Goal: Task Accomplishment & Management: Complete application form

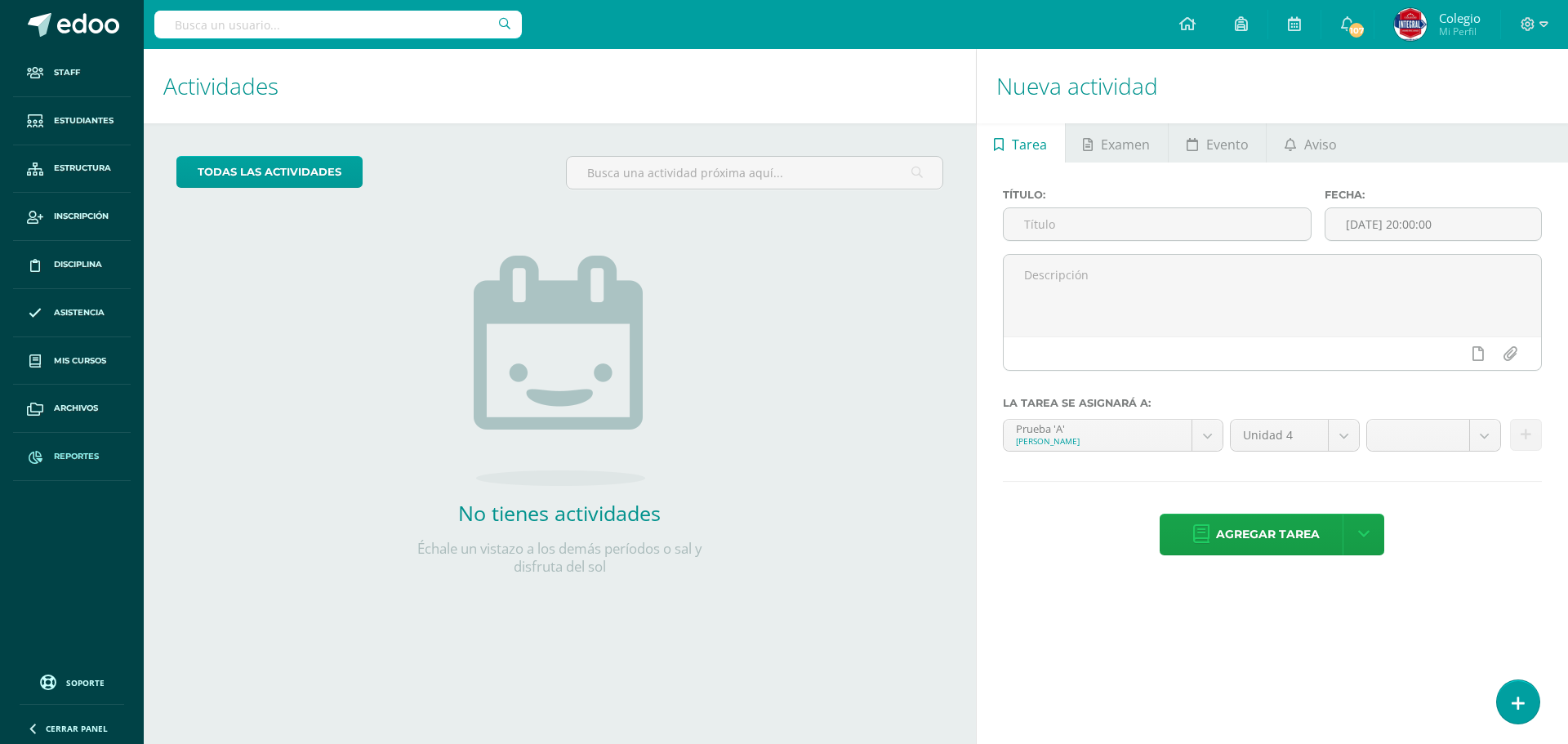
click at [64, 463] on span "Reportes" at bounding box center [76, 457] width 45 height 13
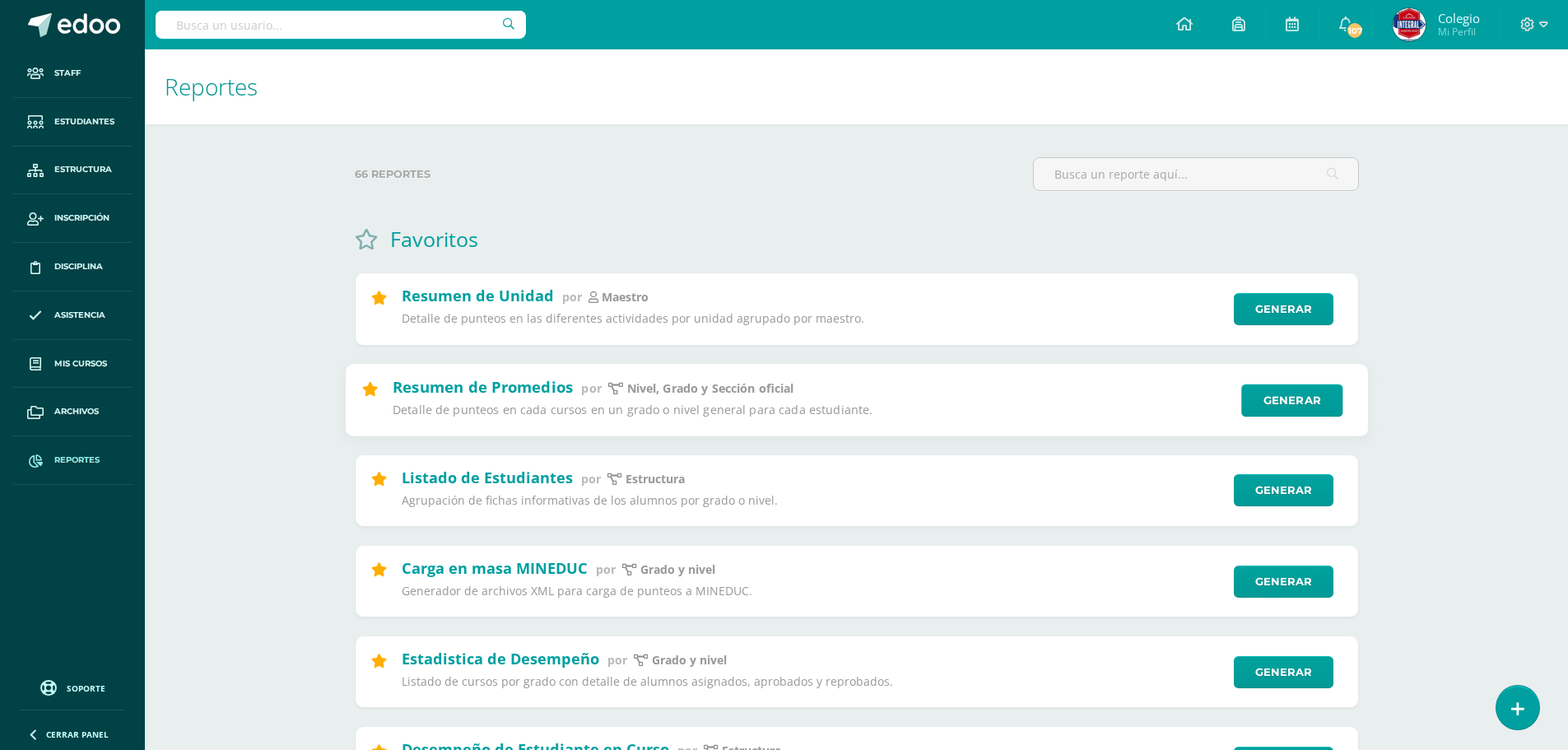
scroll to position [165, 0]
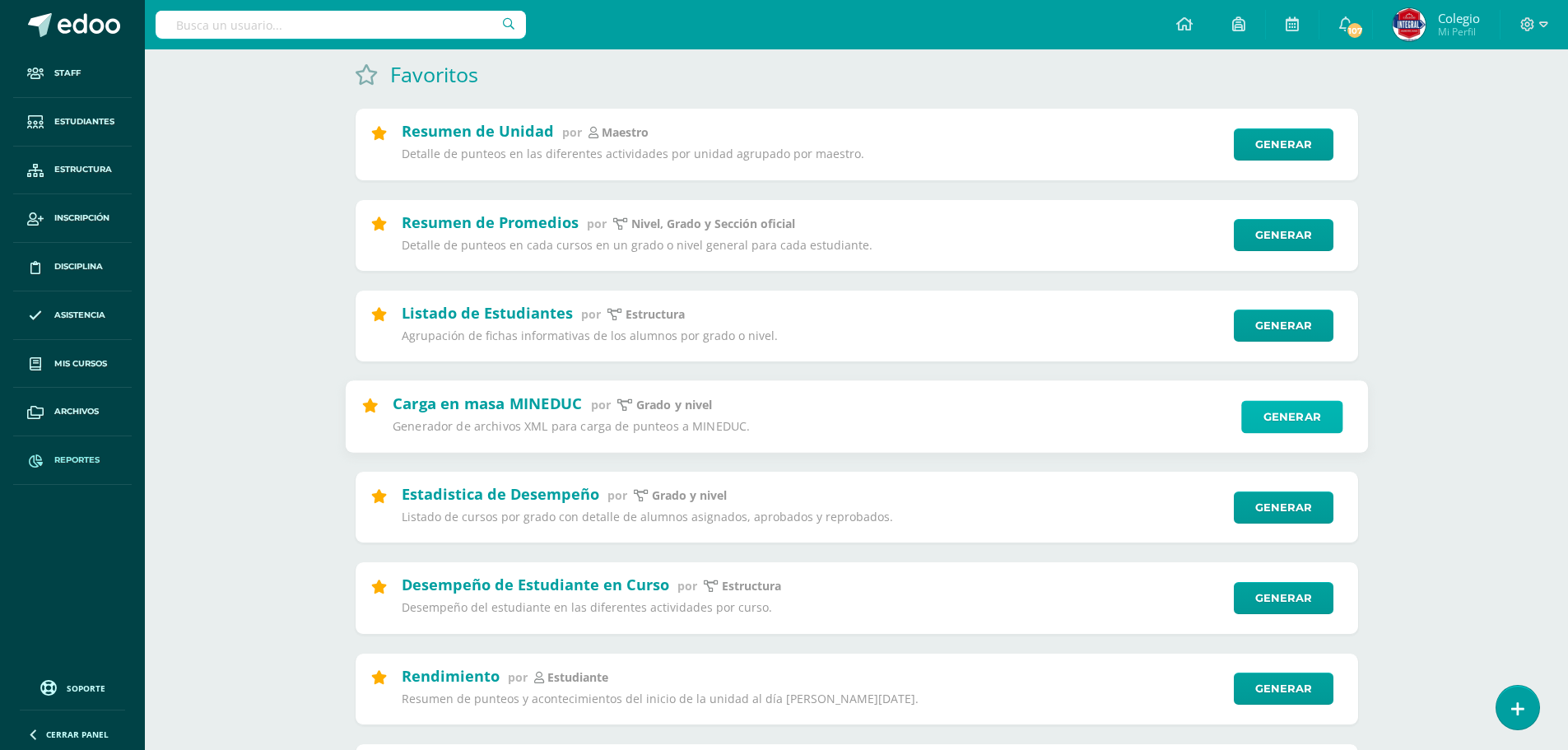
click at [1293, 430] on link "Generar" at bounding box center [1292, 417] width 101 height 33
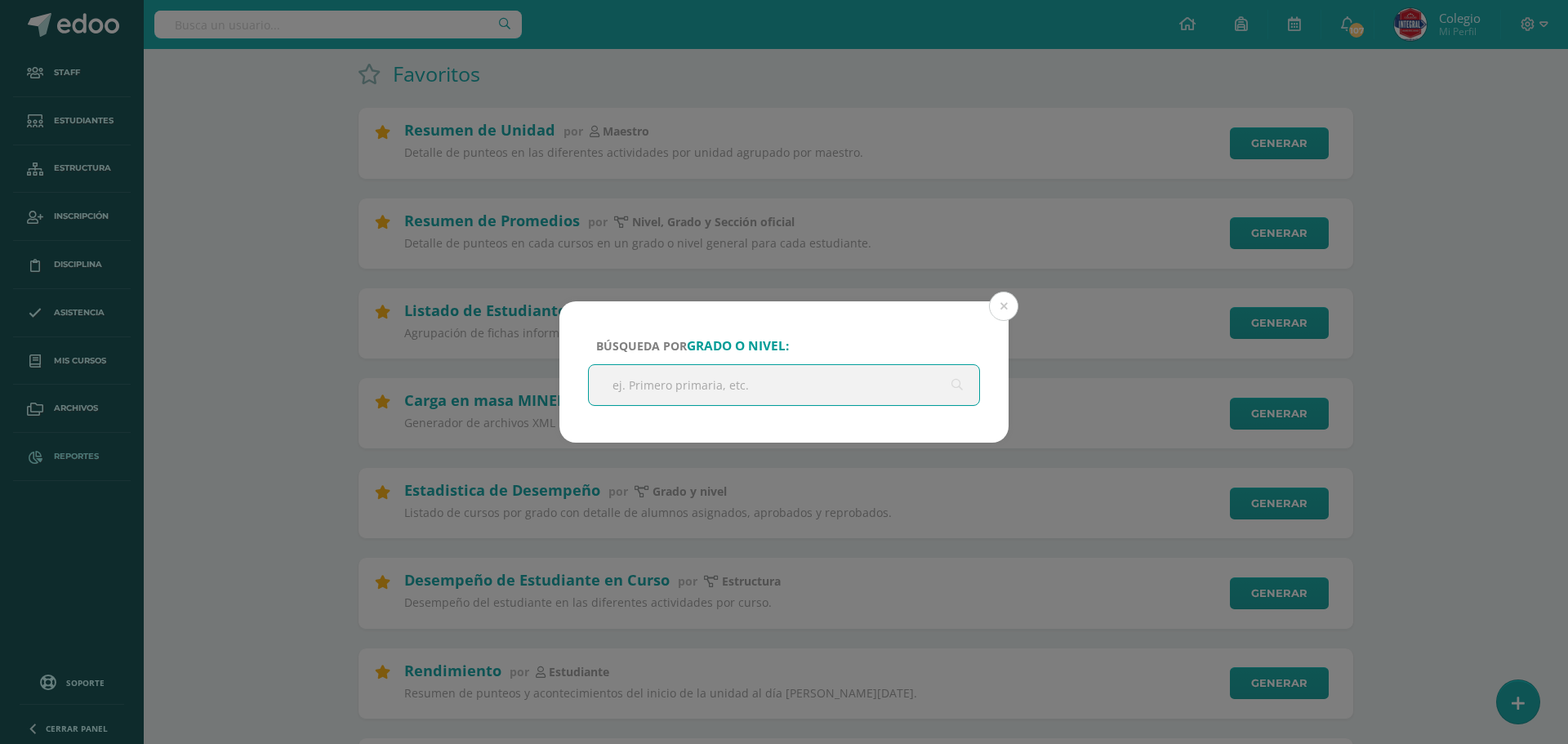
click at [701, 382] on input "text" at bounding box center [784, 385] width 390 height 40
type input "quinto biolo"
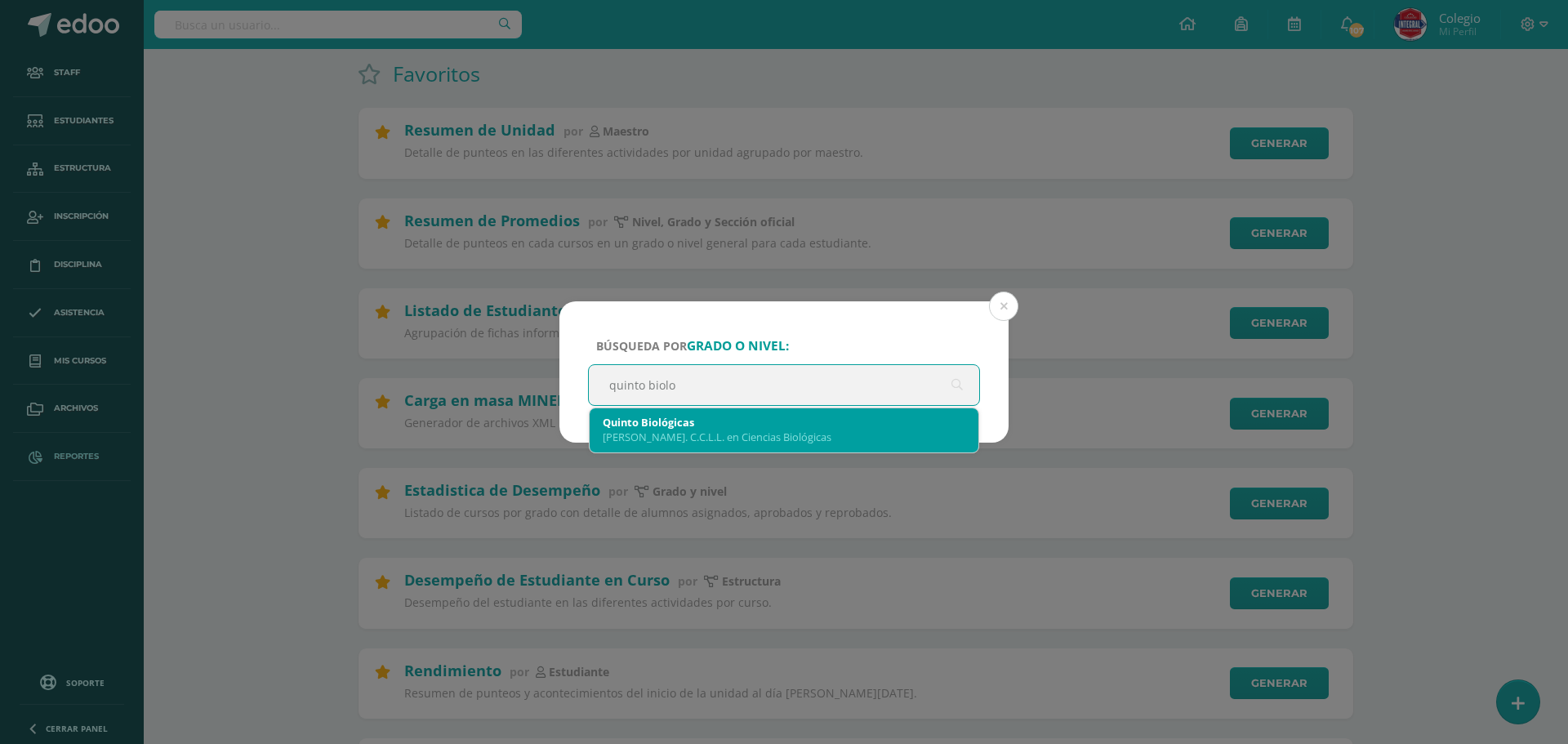
click at [674, 422] on div "Quinto Biológicas" at bounding box center [783, 423] width 362 height 15
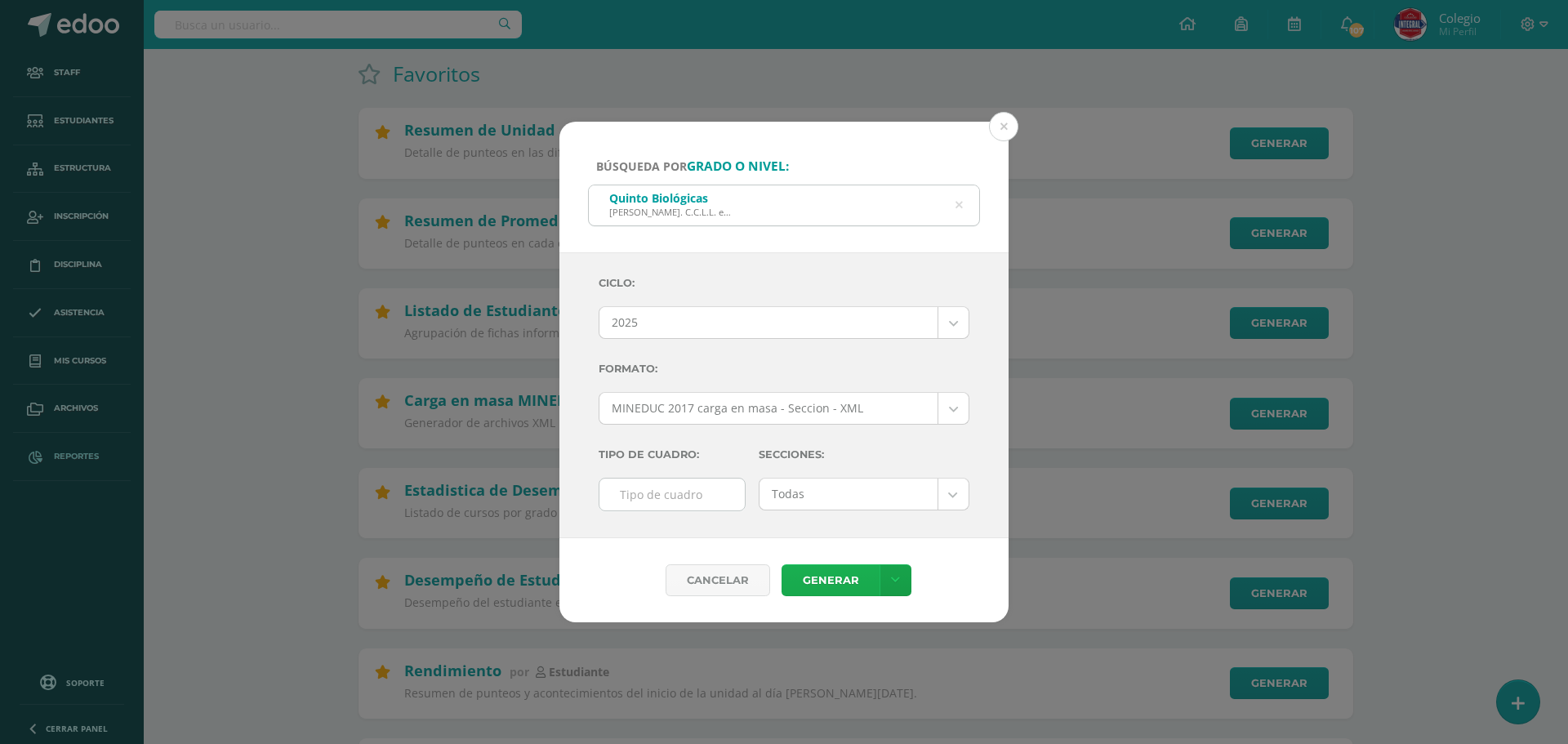
click at [842, 578] on link "Generar" at bounding box center [830, 580] width 98 height 32
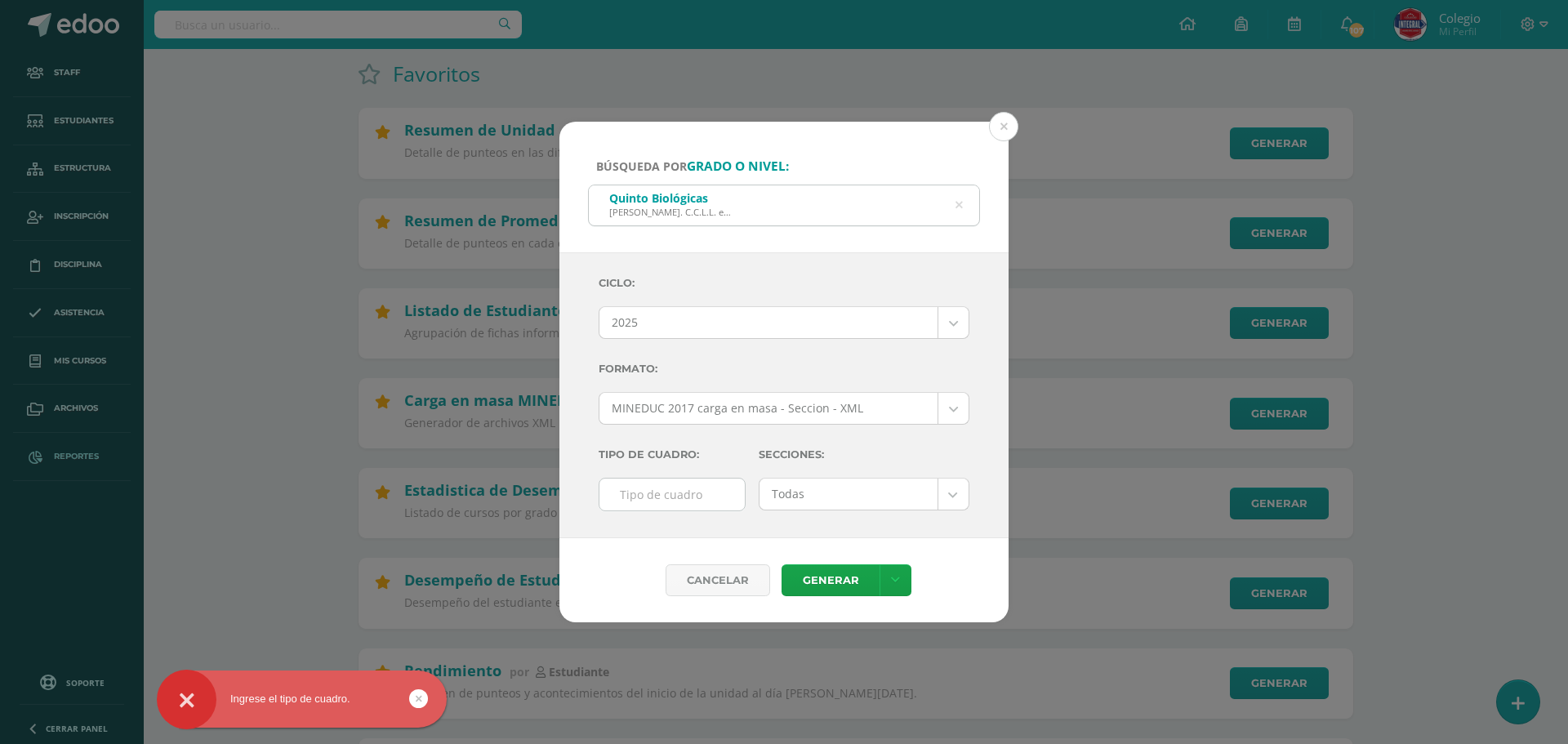
click at [654, 497] on input "text" at bounding box center [671, 494] width 145 height 32
type input "F"
click at [838, 575] on link "Generar" at bounding box center [830, 580] width 98 height 32
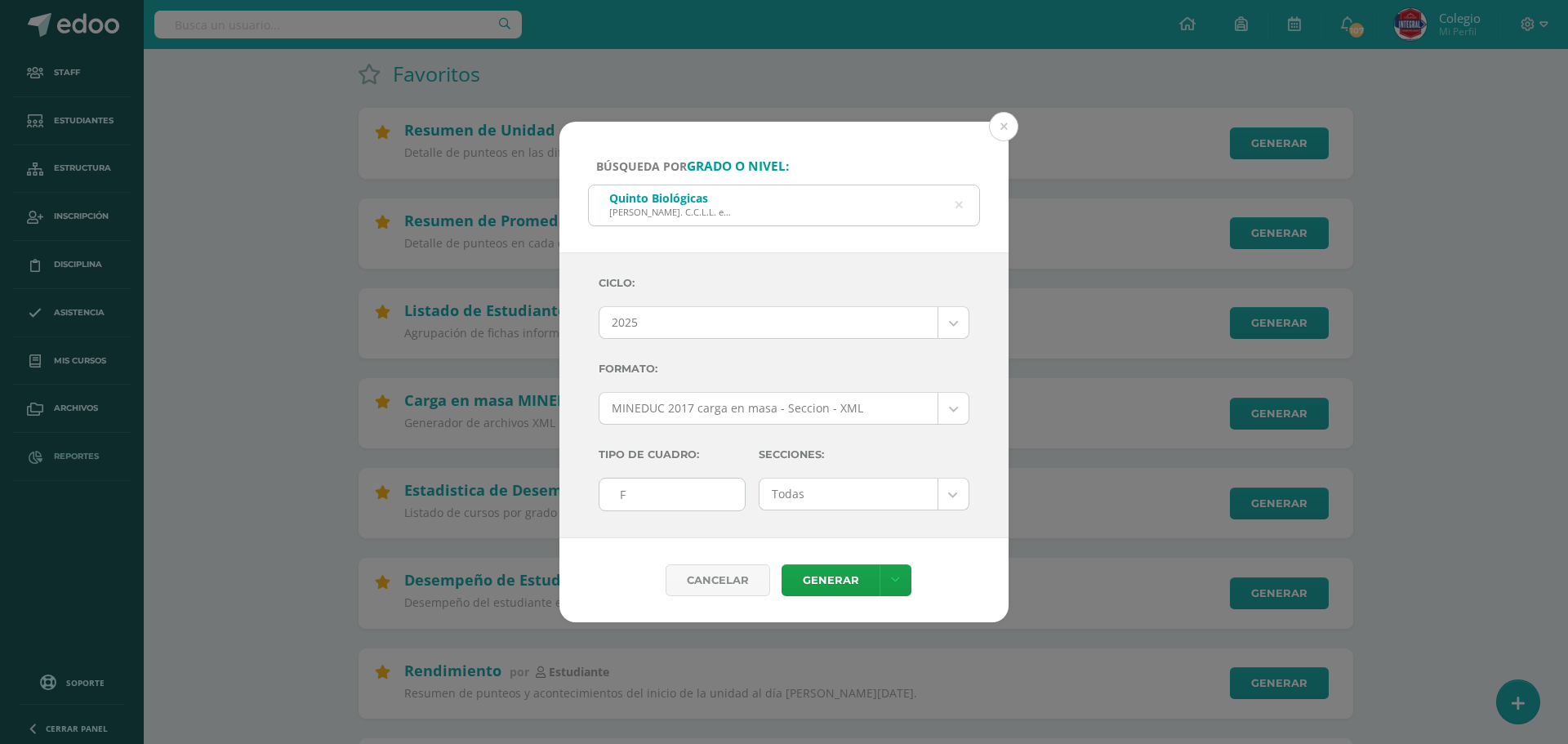
click at [964, 206] on div "Quinto Biológicas Bach. C.C.L.L. en Ciencias Biológicas" at bounding box center [784, 204] width 390 height 37
click at [960, 206] on icon at bounding box center [959, 205] width 42 height 7
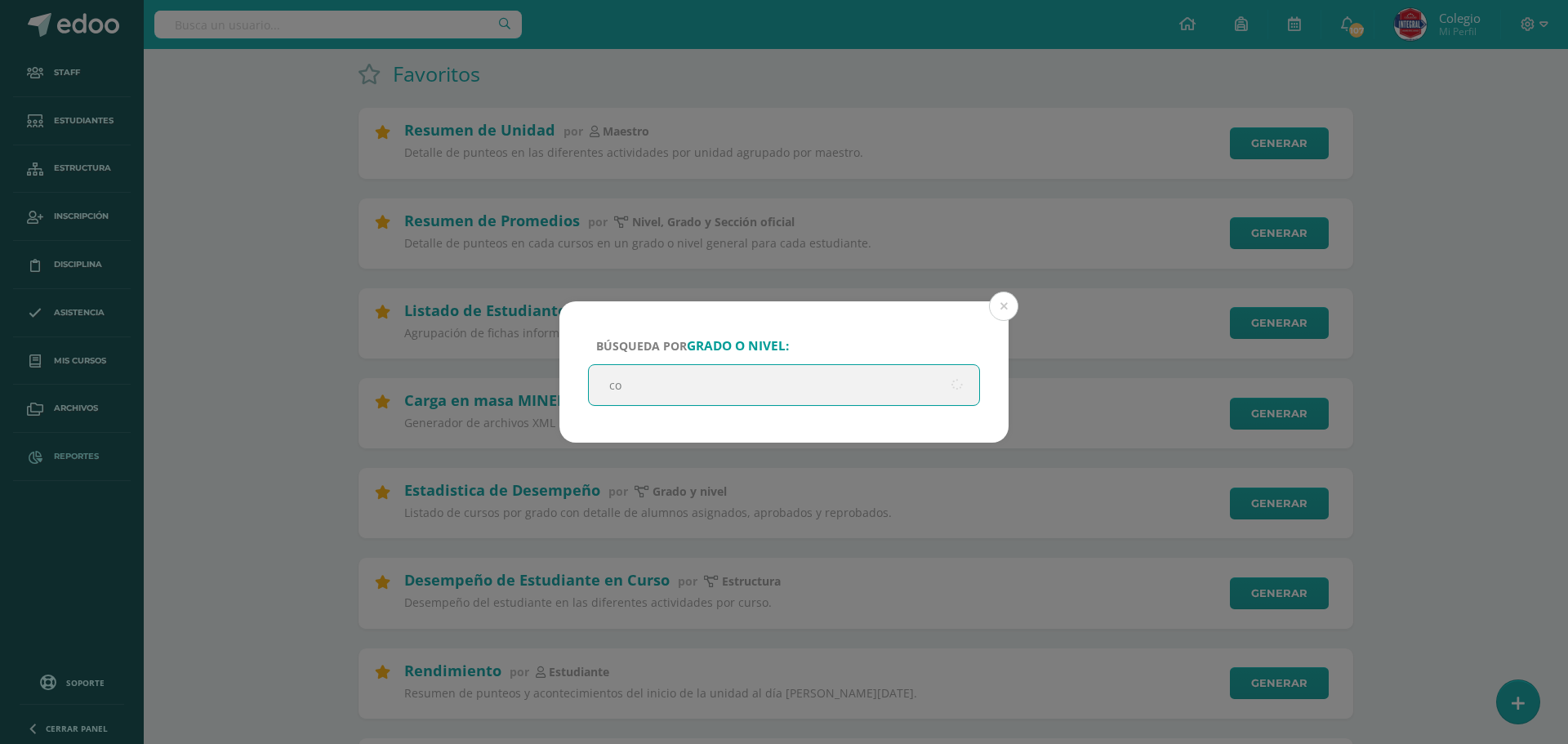
type input "c"
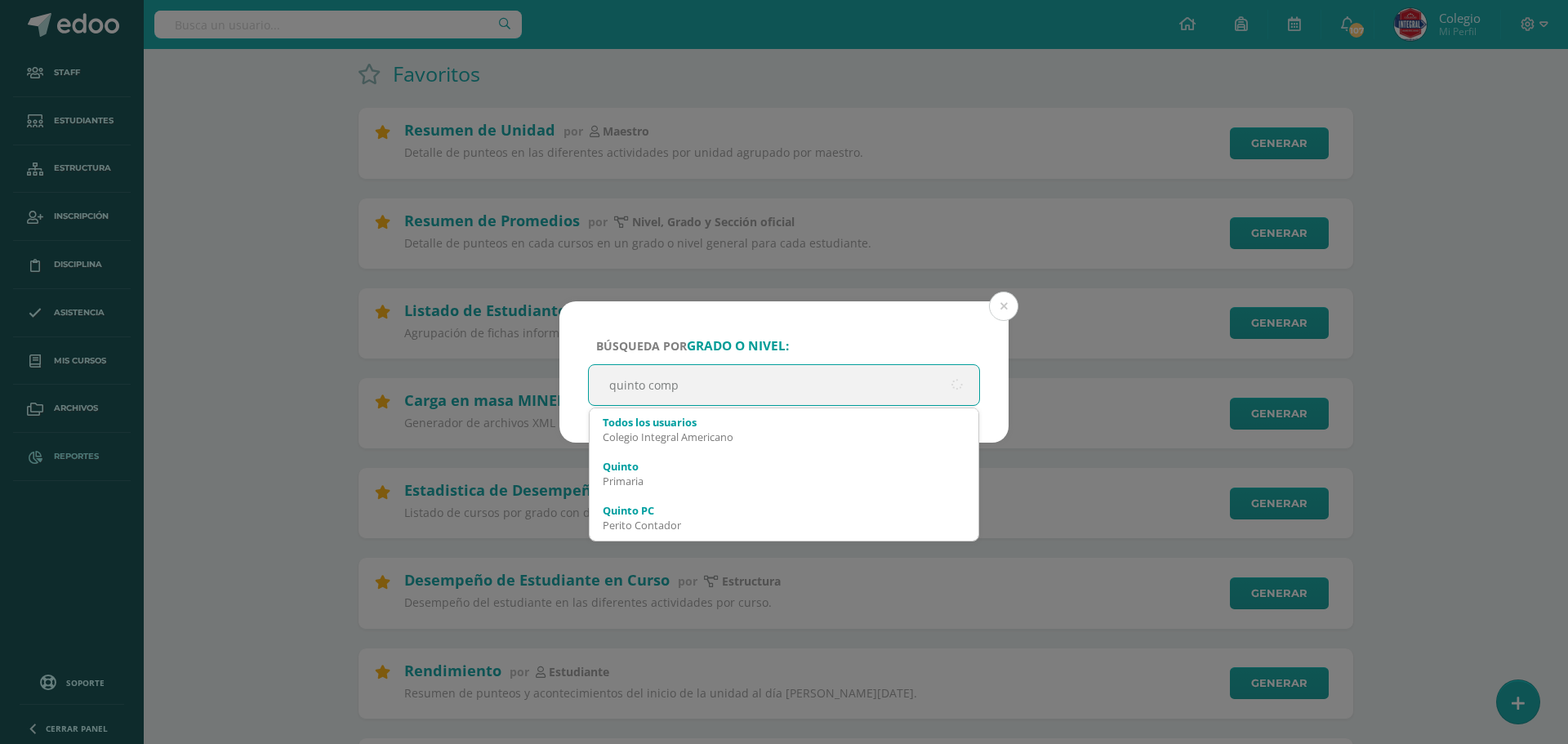
type input "quinto compu"
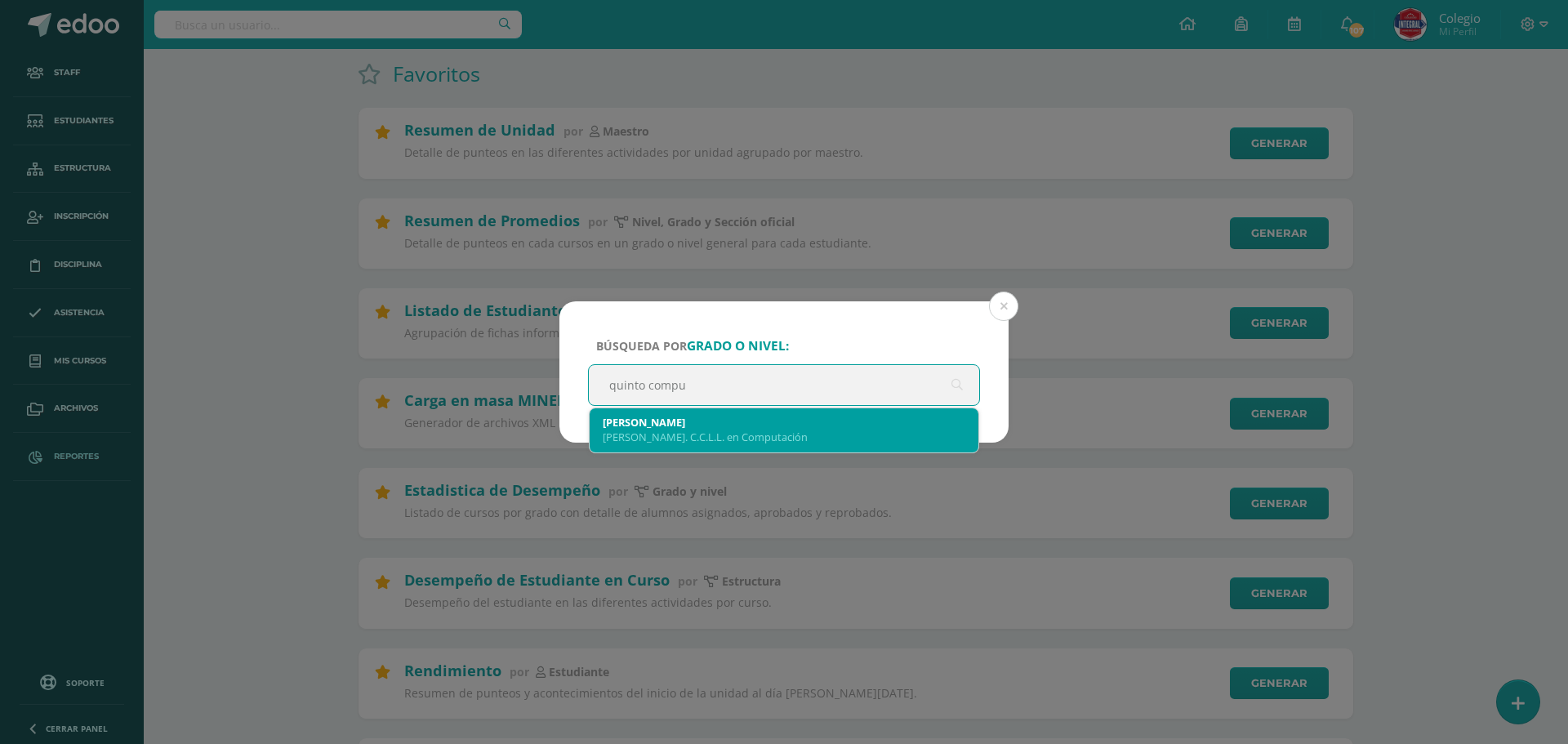
click at [683, 427] on div "[PERSON_NAME]" at bounding box center [783, 423] width 362 height 15
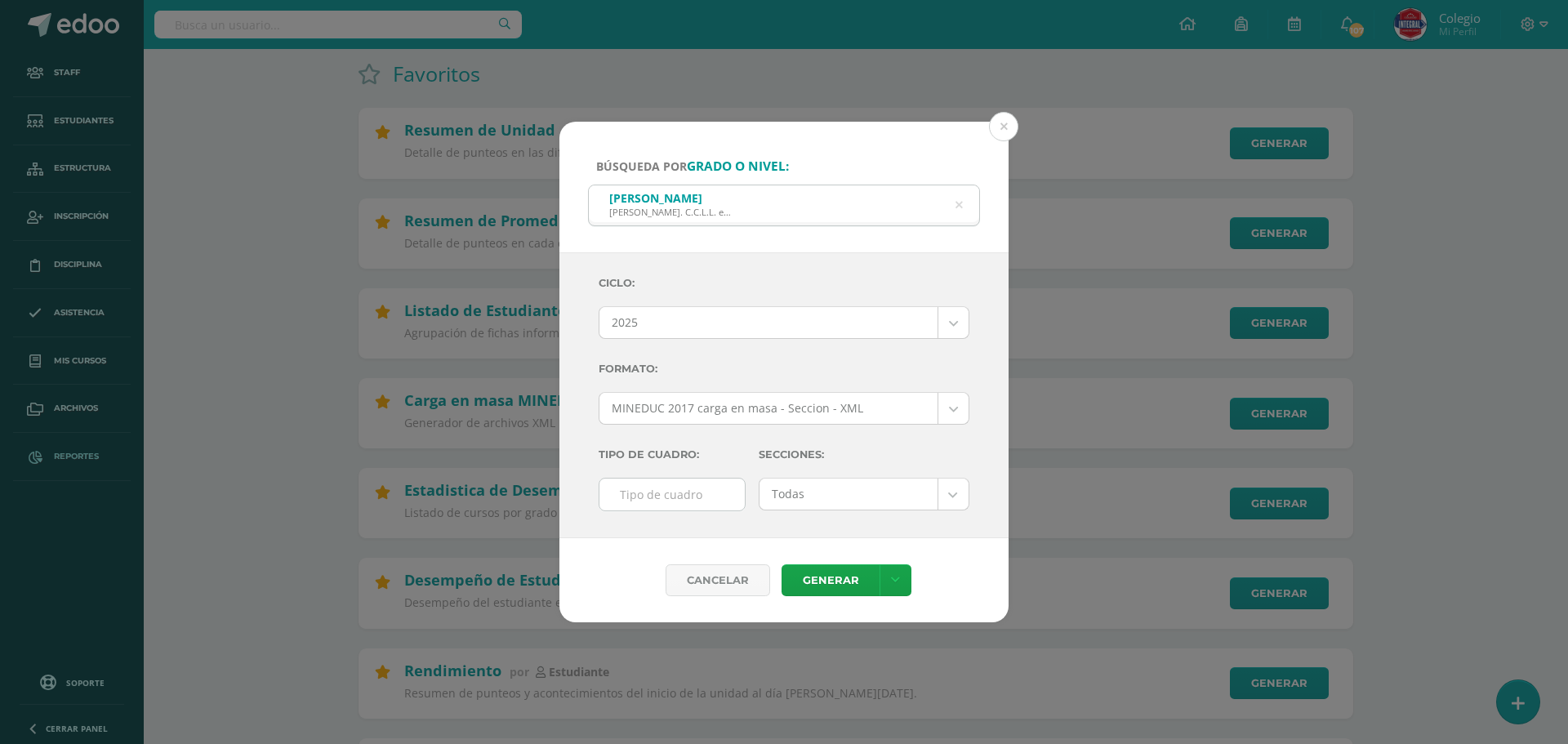
click at [688, 511] on div at bounding box center [671, 494] width 147 height 34
click at [687, 500] on input "text" at bounding box center [671, 494] width 145 height 32
type input "F"
click at [832, 580] on link "Generar" at bounding box center [830, 580] width 98 height 32
click at [963, 202] on div "Quinto Compu Bach. C.C.L.L. en Computación" at bounding box center [784, 204] width 390 height 37
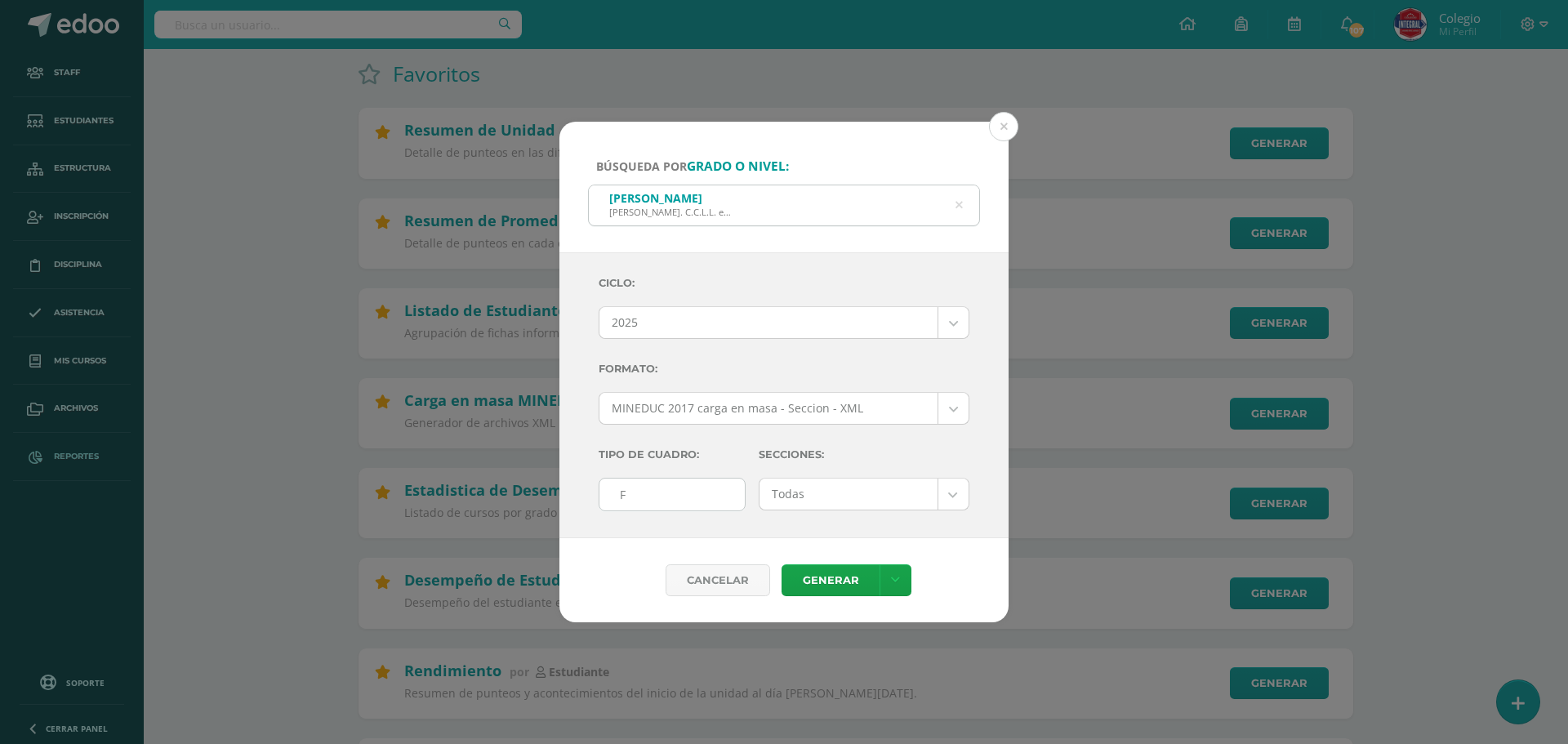
click at [966, 206] on div "Quinto Compu Bach. C.C.L.L. en Computación" at bounding box center [784, 204] width 390 height 37
click at [962, 208] on div "Quinto Compu Bach. C.C.L.L. en Computación quinto compu" at bounding box center [784, 206] width 392 height 42
click at [955, 208] on div "Quinto Compu Bach. C.C.L.L. en Computación" at bounding box center [784, 204] width 390 height 37
click at [958, 208] on icon at bounding box center [959, 206] width 35 height 35
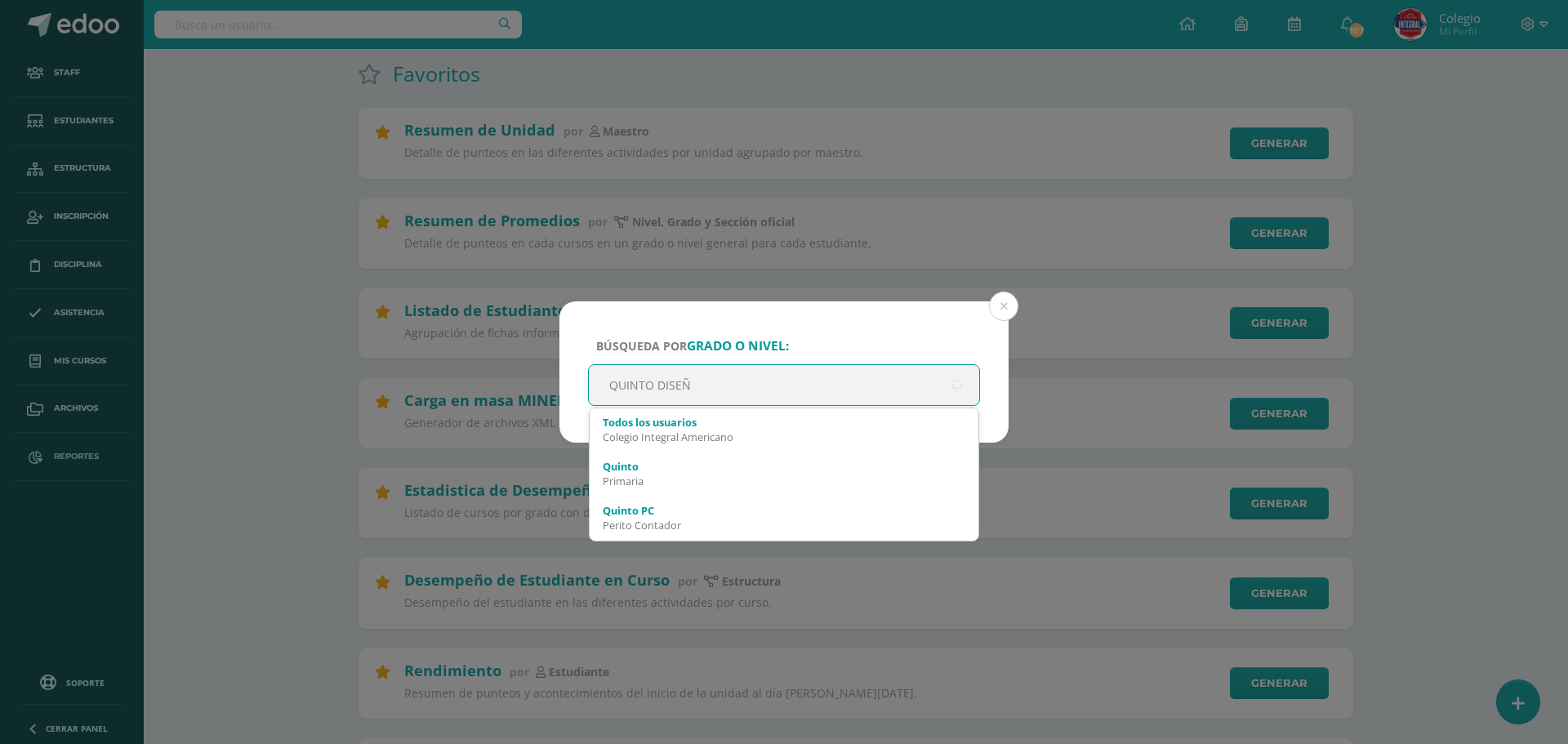
type input "QUINTO DISEÑO"
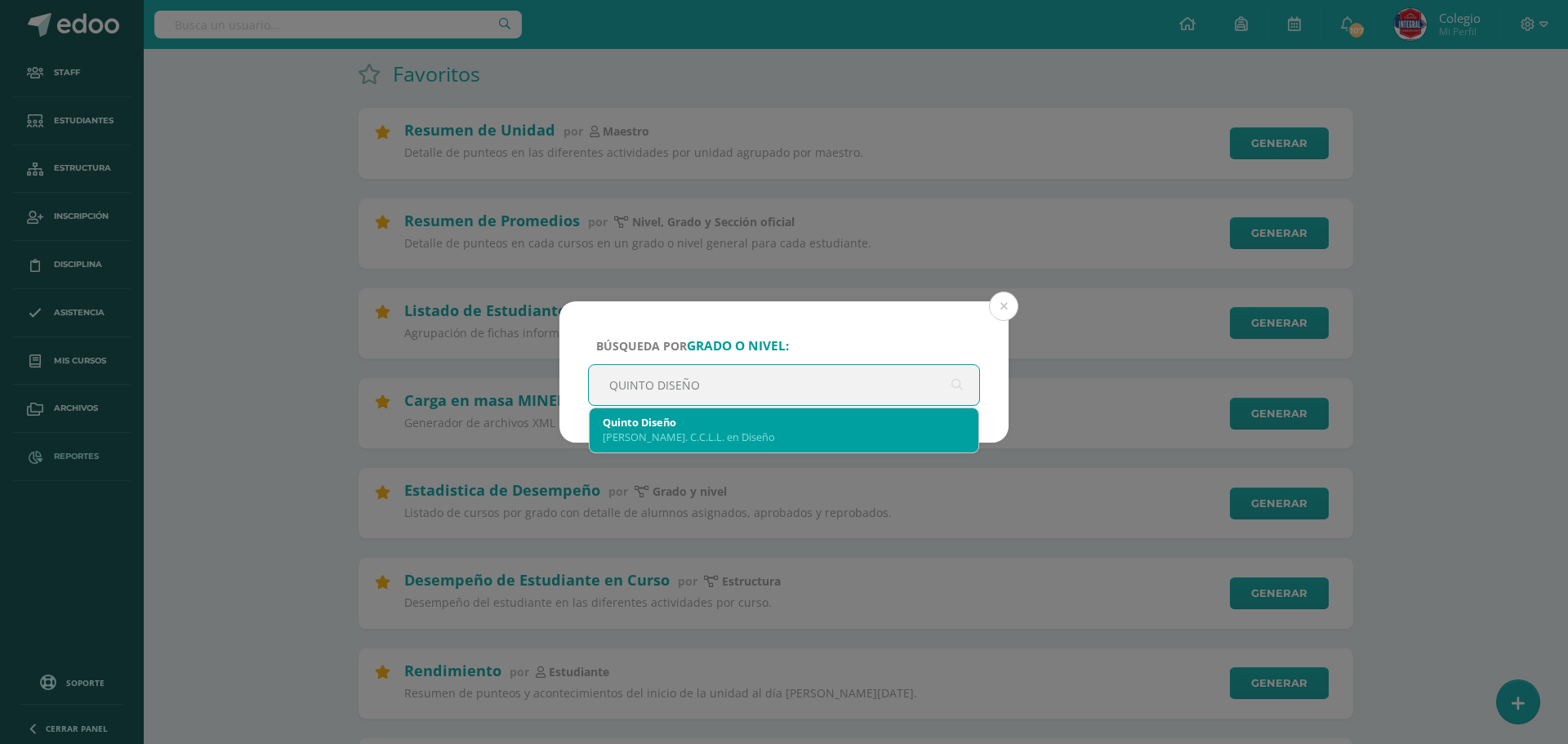
click at [656, 430] on div "Bach. C.C.L.L. en Diseño" at bounding box center [783, 437] width 362 height 15
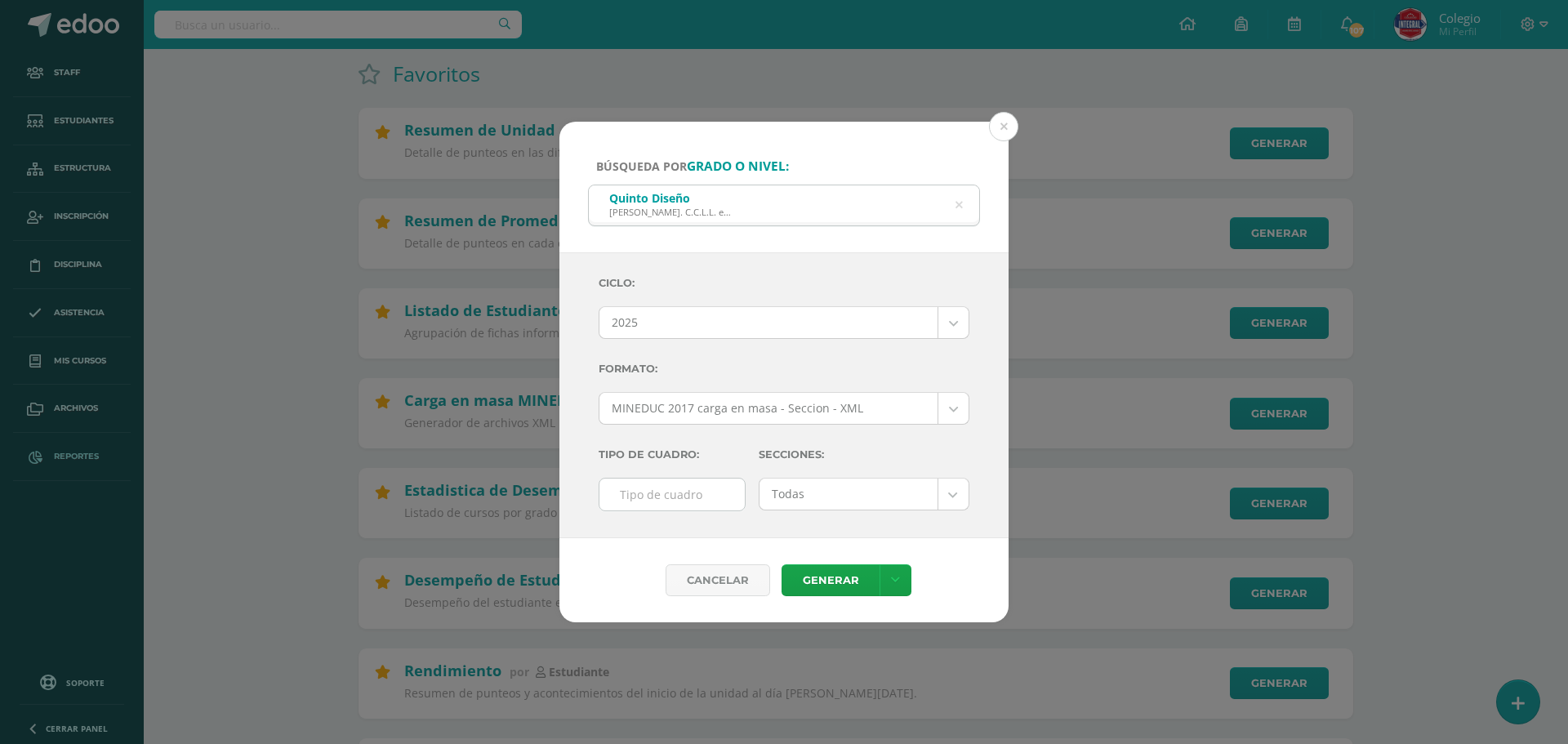
click at [630, 501] on input "text" at bounding box center [671, 494] width 145 height 32
type input "F"
click at [831, 574] on link "Generar" at bounding box center [830, 580] width 98 height 32
click at [668, 166] on span "Búsqueda por grado o nivel:" at bounding box center [693, 166] width 193 height 16
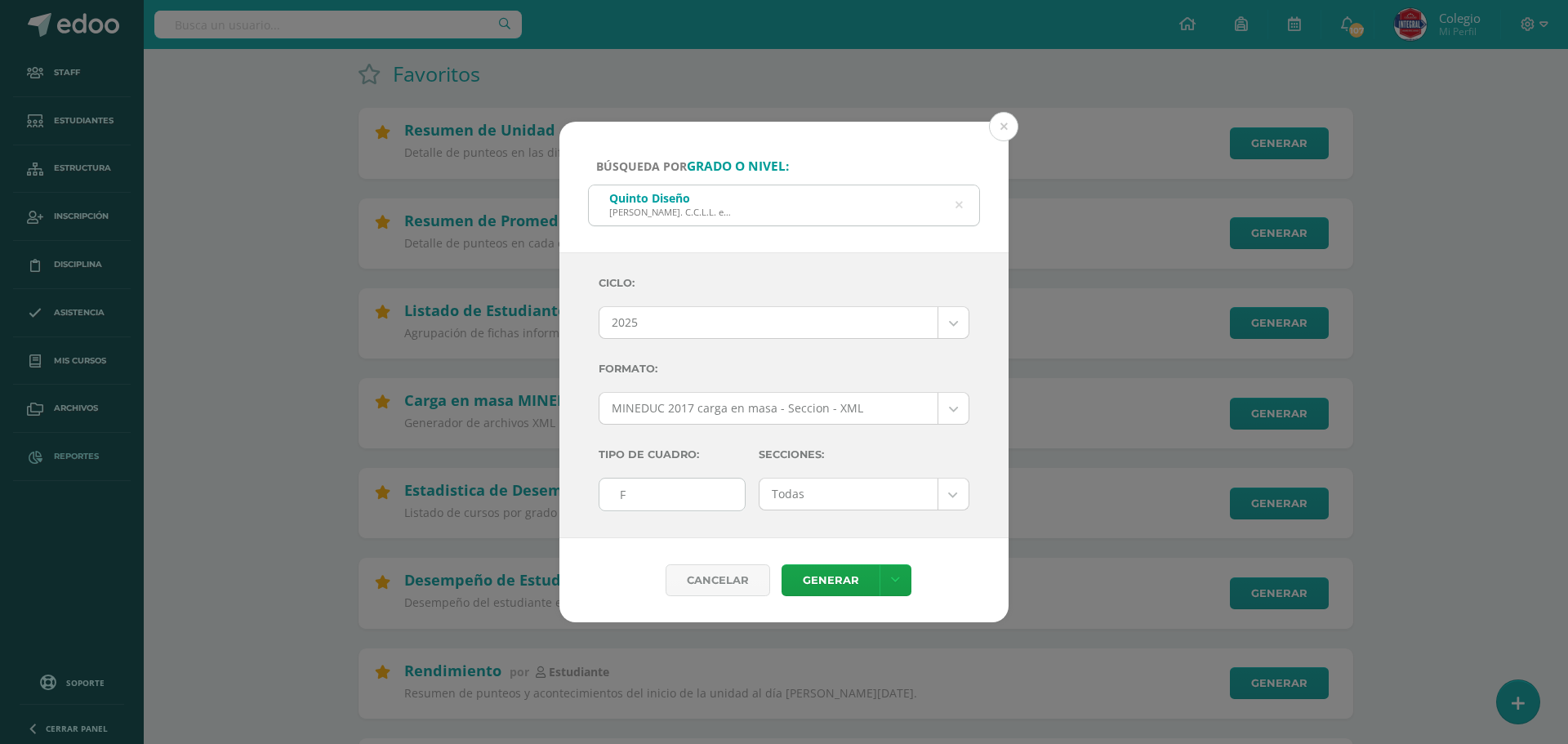
click at [959, 206] on icon at bounding box center [959, 206] width 35 height 35
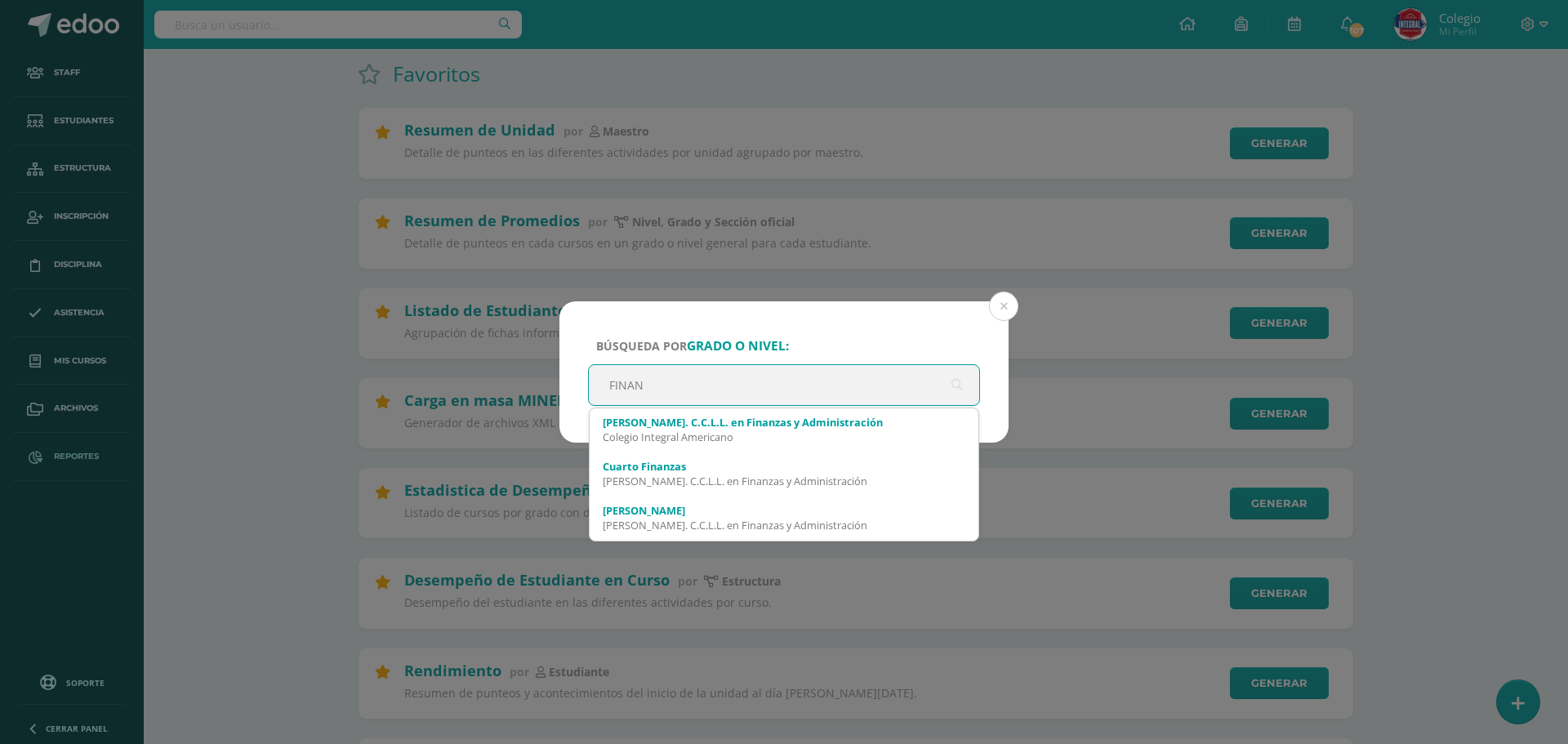
drag, startPoint x: 716, startPoint y: 383, endPoint x: 534, endPoint y: 387, distance: 182.0
click at [534, 387] on div "Búsqueda por grado o nivel: FINAN FINAN Bach. C.C.L.L. en Finanzas y Administra…" at bounding box center [784, 372] width 1555 height 141
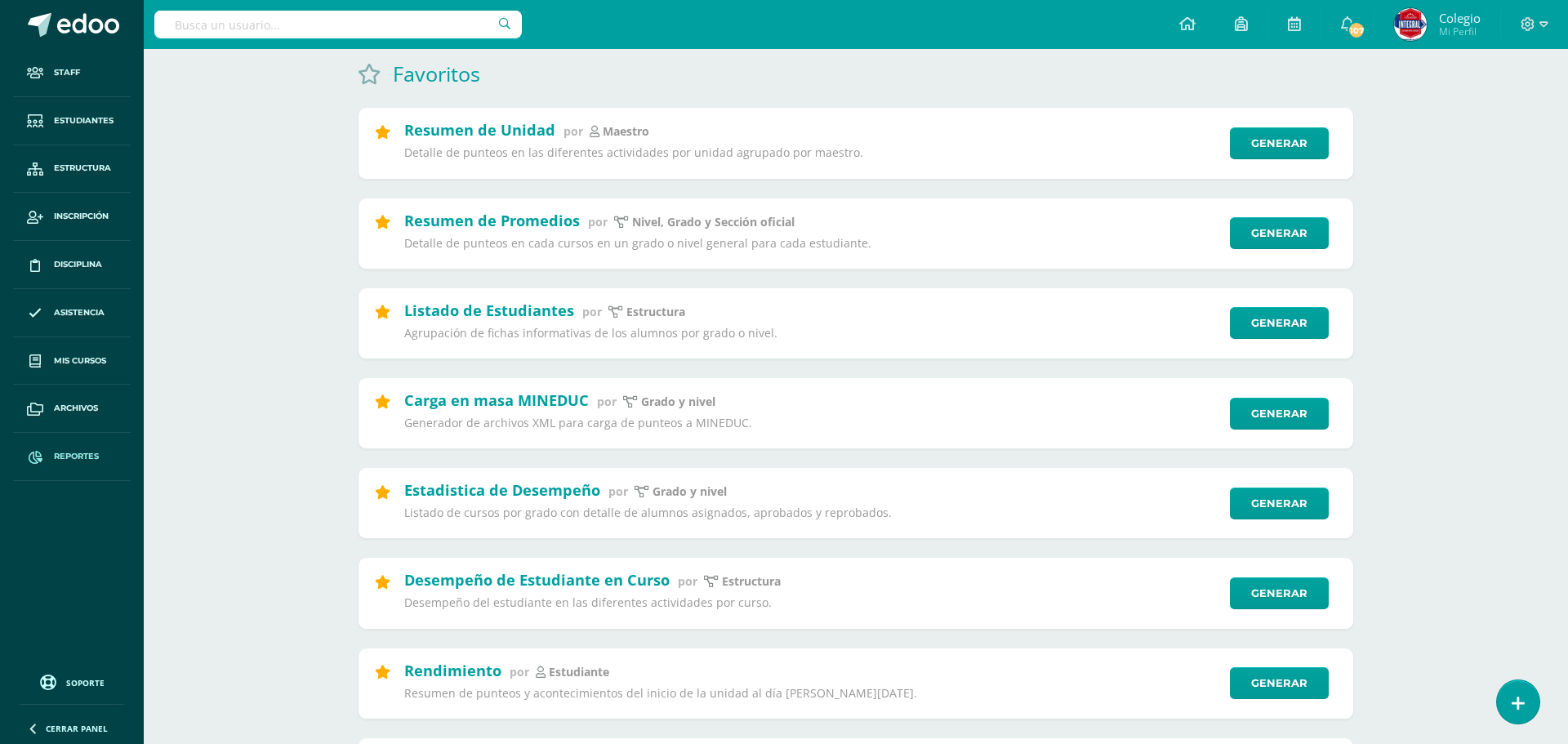
type input "Q"
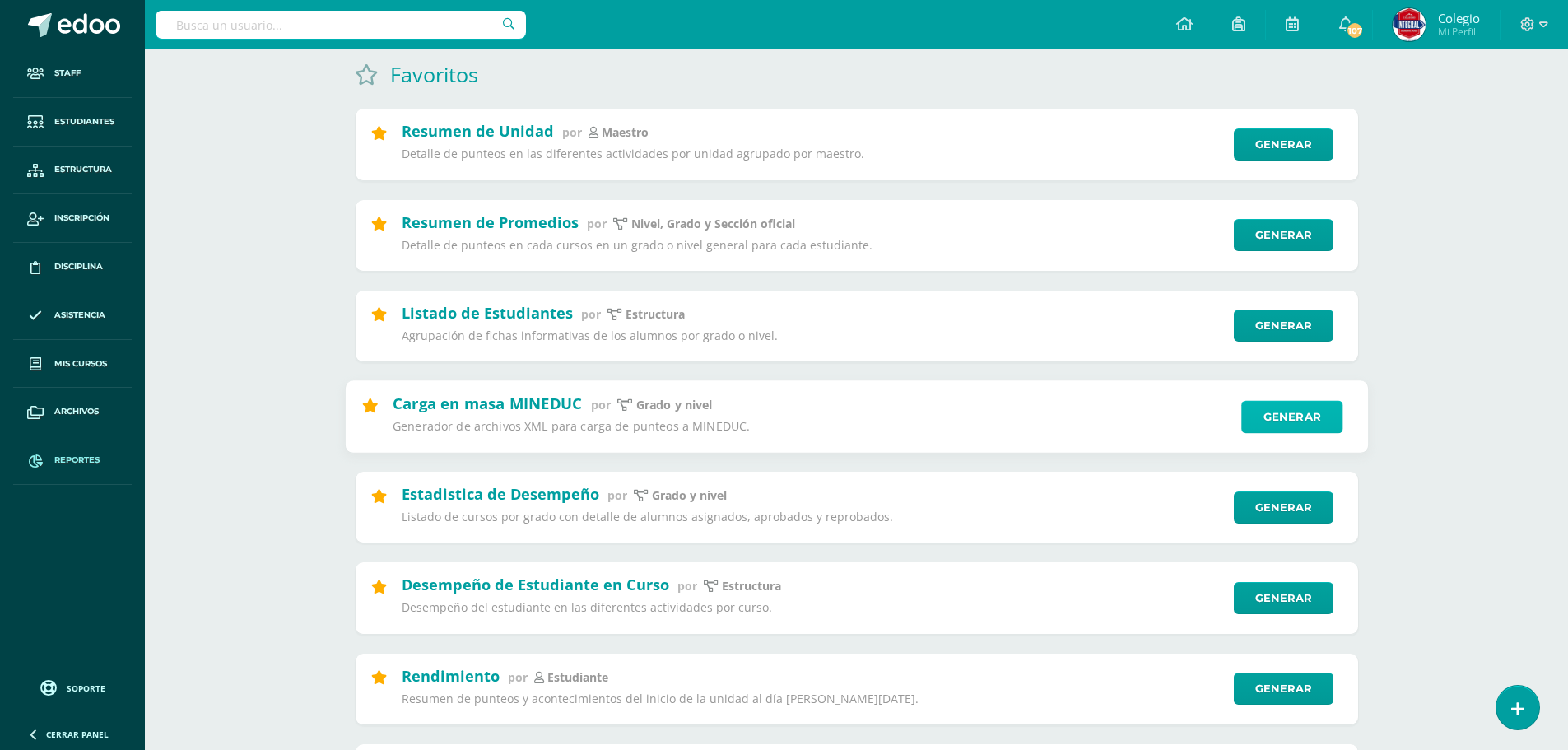
click at [1333, 416] on link "Generar" at bounding box center [1292, 417] width 101 height 33
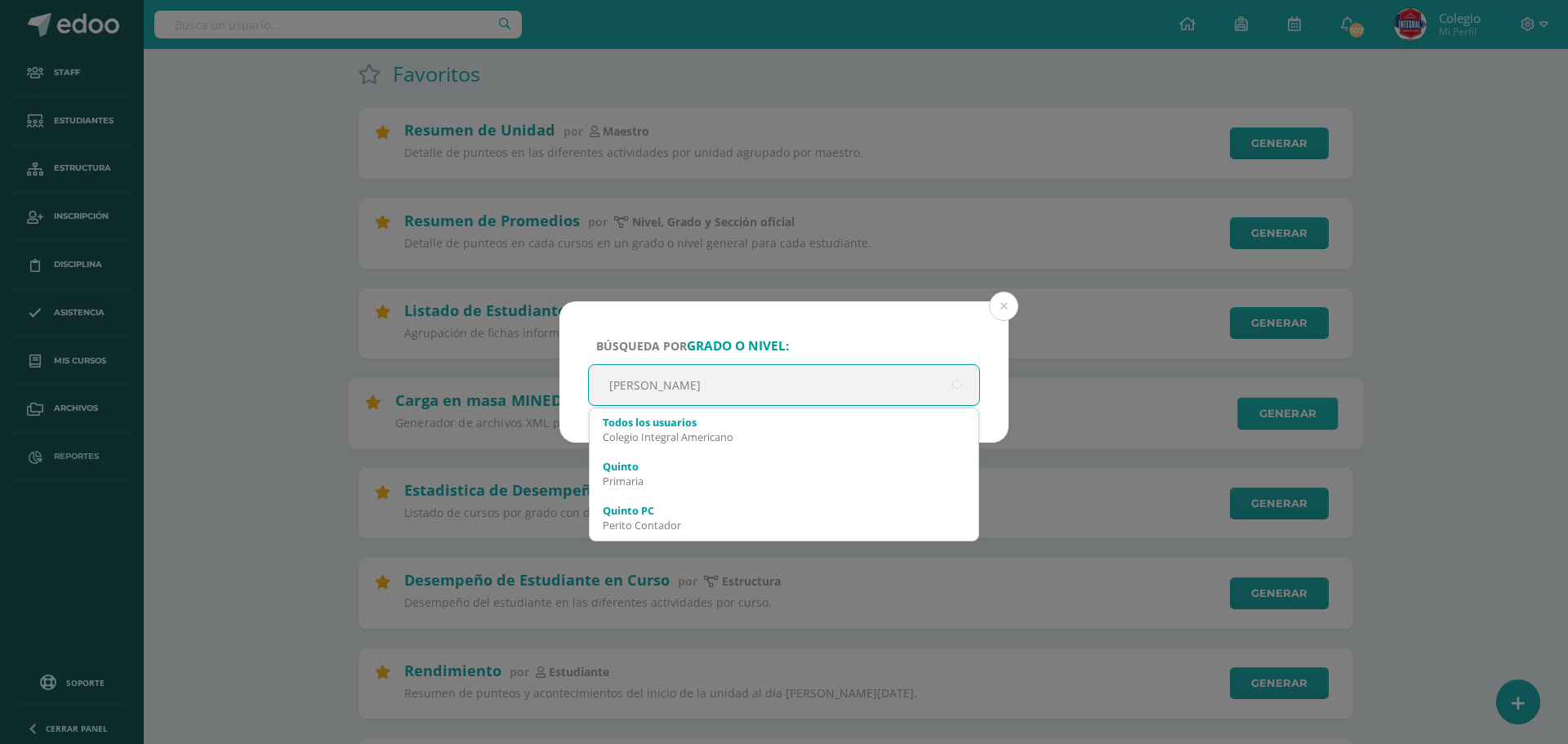
type input "QUINTO FINNA"
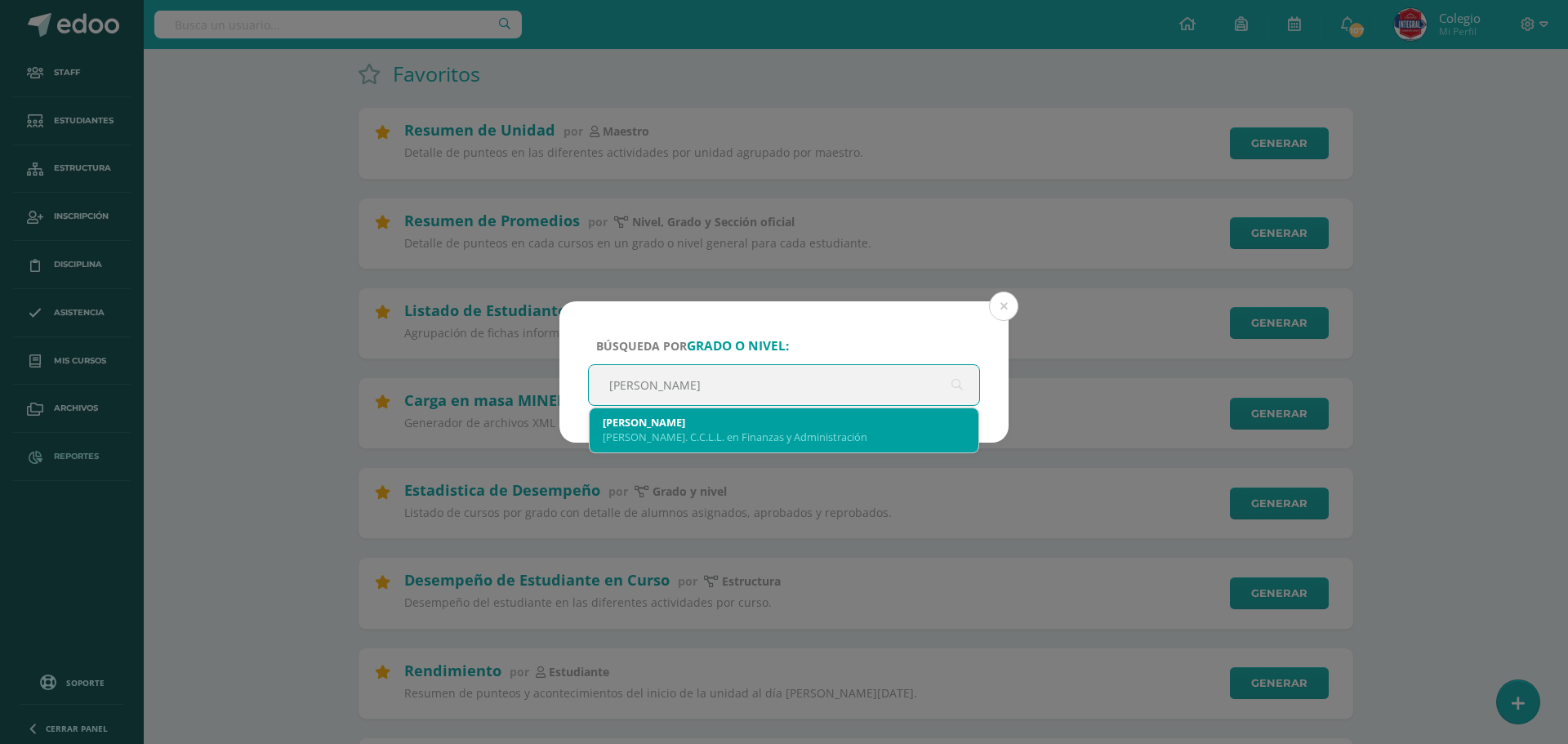
click at [841, 434] on div "Bach. C.C.L.L. en Finanzas y Administración" at bounding box center [783, 437] width 362 height 15
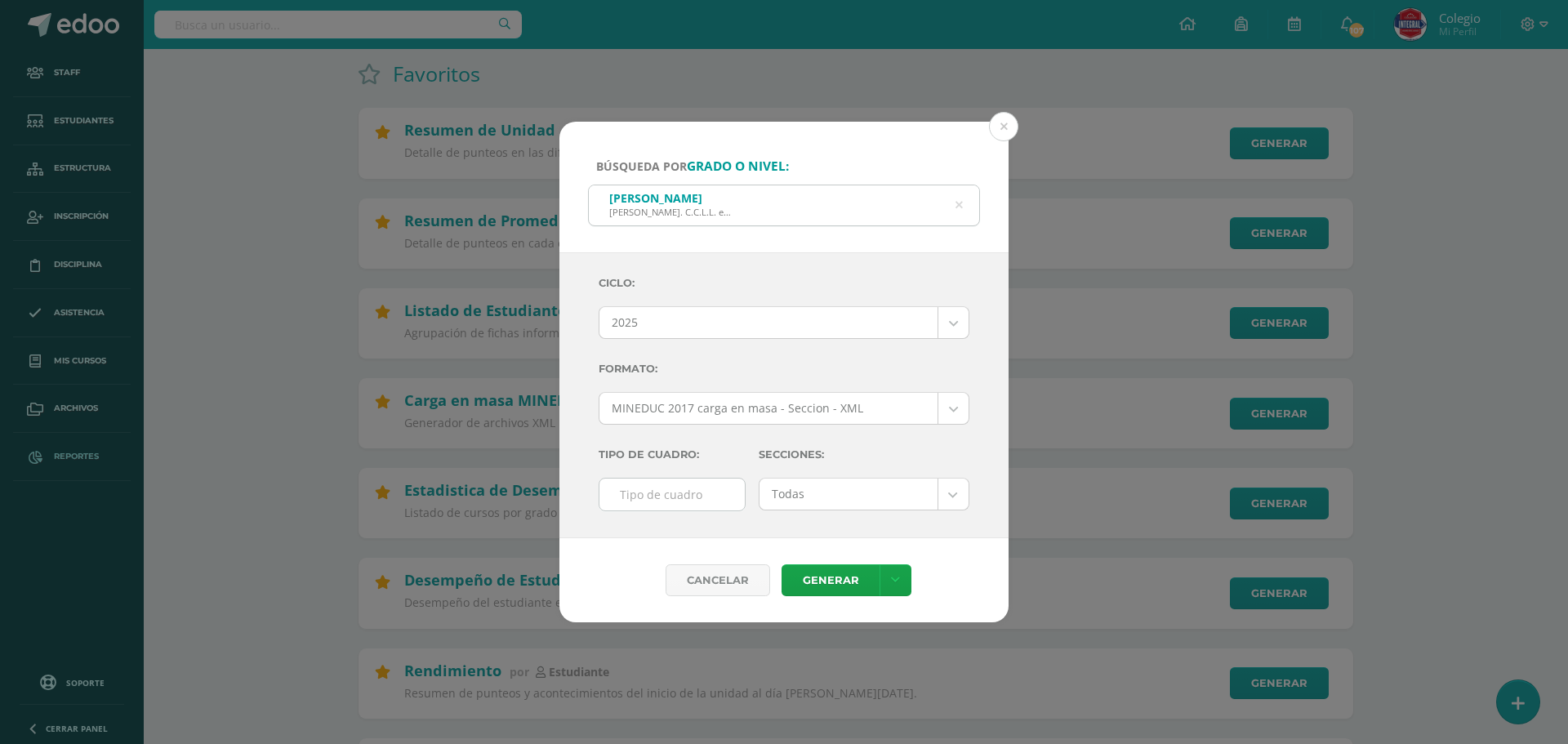
click at [712, 499] on input "text" at bounding box center [671, 494] width 145 height 32
type input "F"
click at [864, 583] on link "Generar" at bounding box center [830, 580] width 98 height 32
click at [957, 209] on icon at bounding box center [959, 206] width 35 height 35
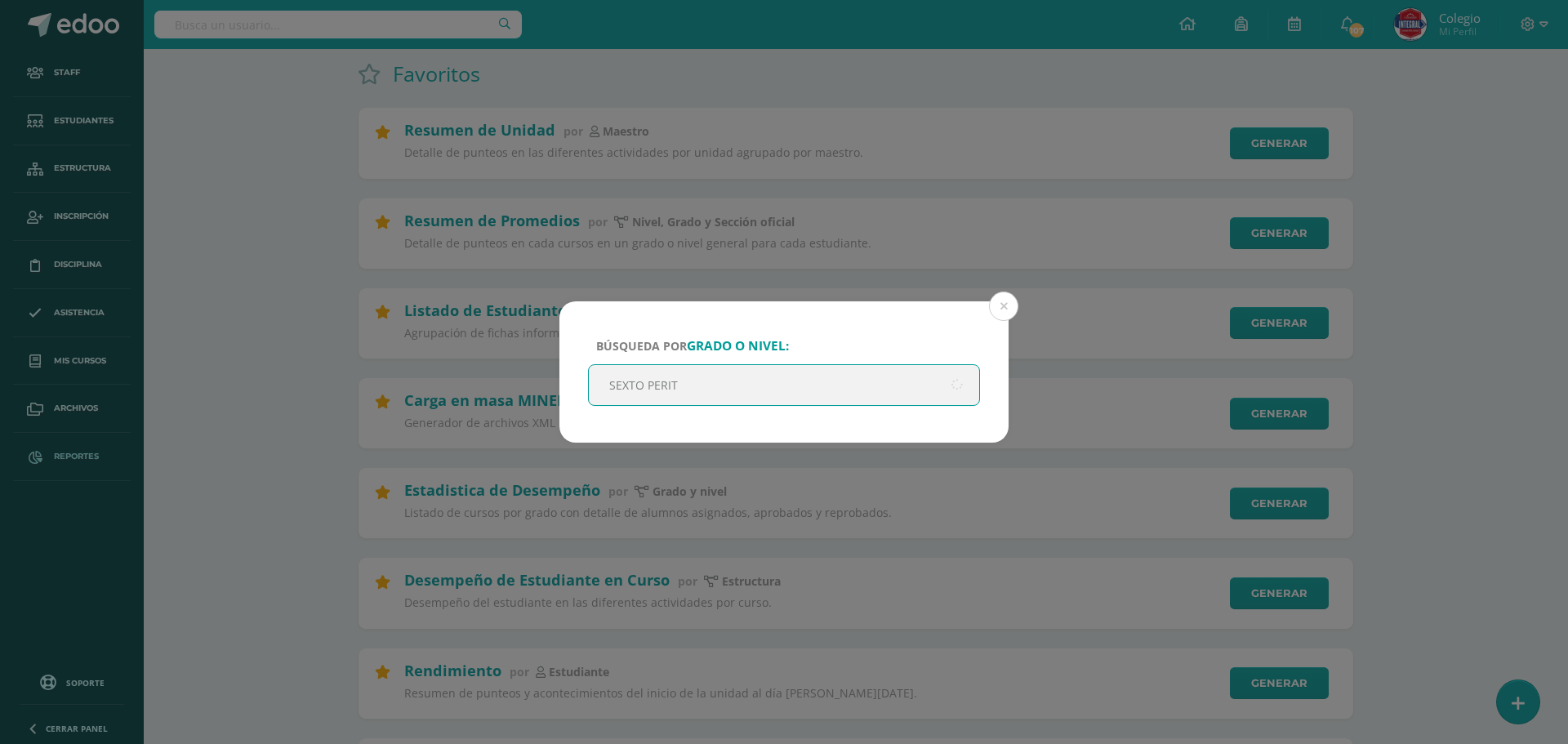
type input "SEXTO PERITO"
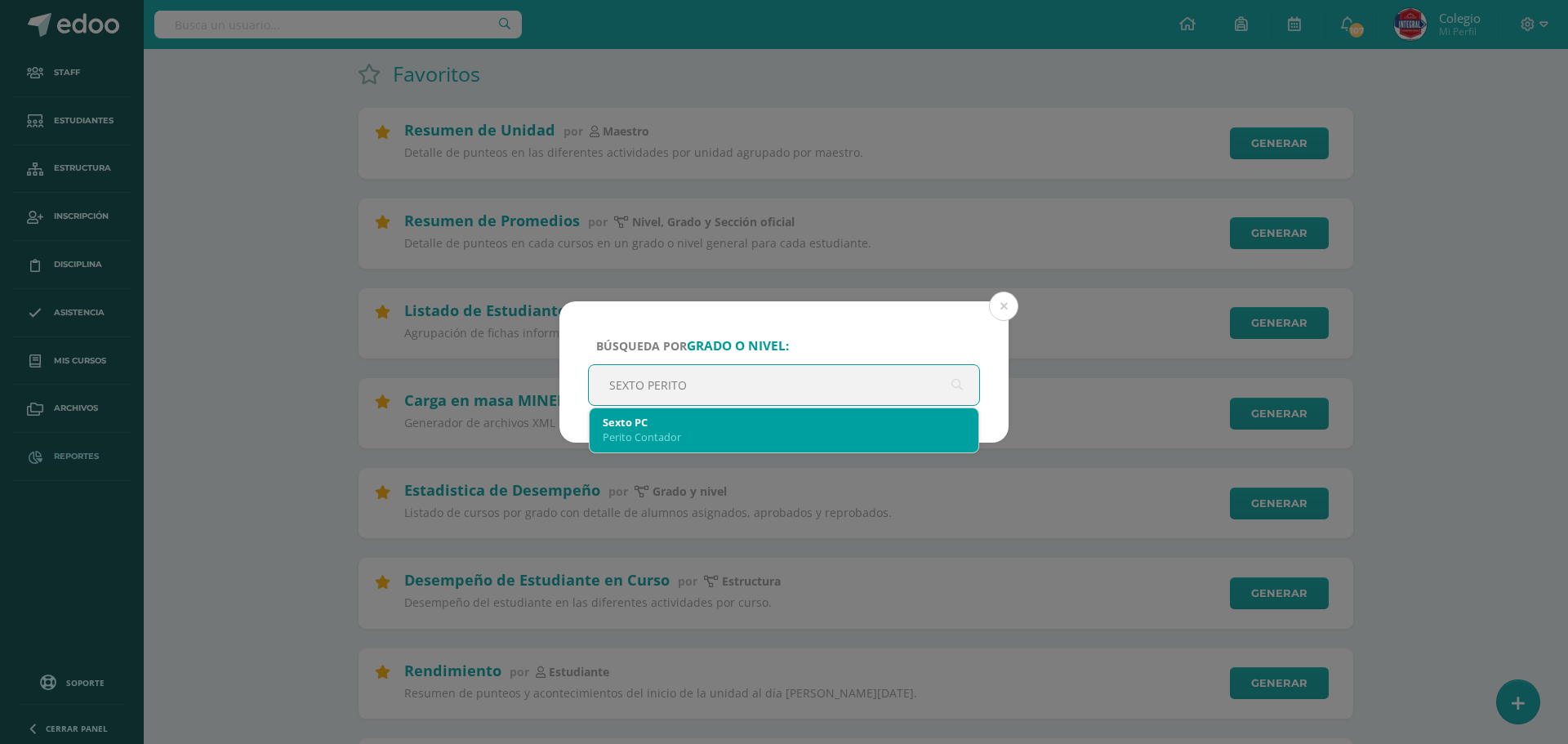
click at [676, 432] on div "Perito Contador" at bounding box center [783, 437] width 362 height 15
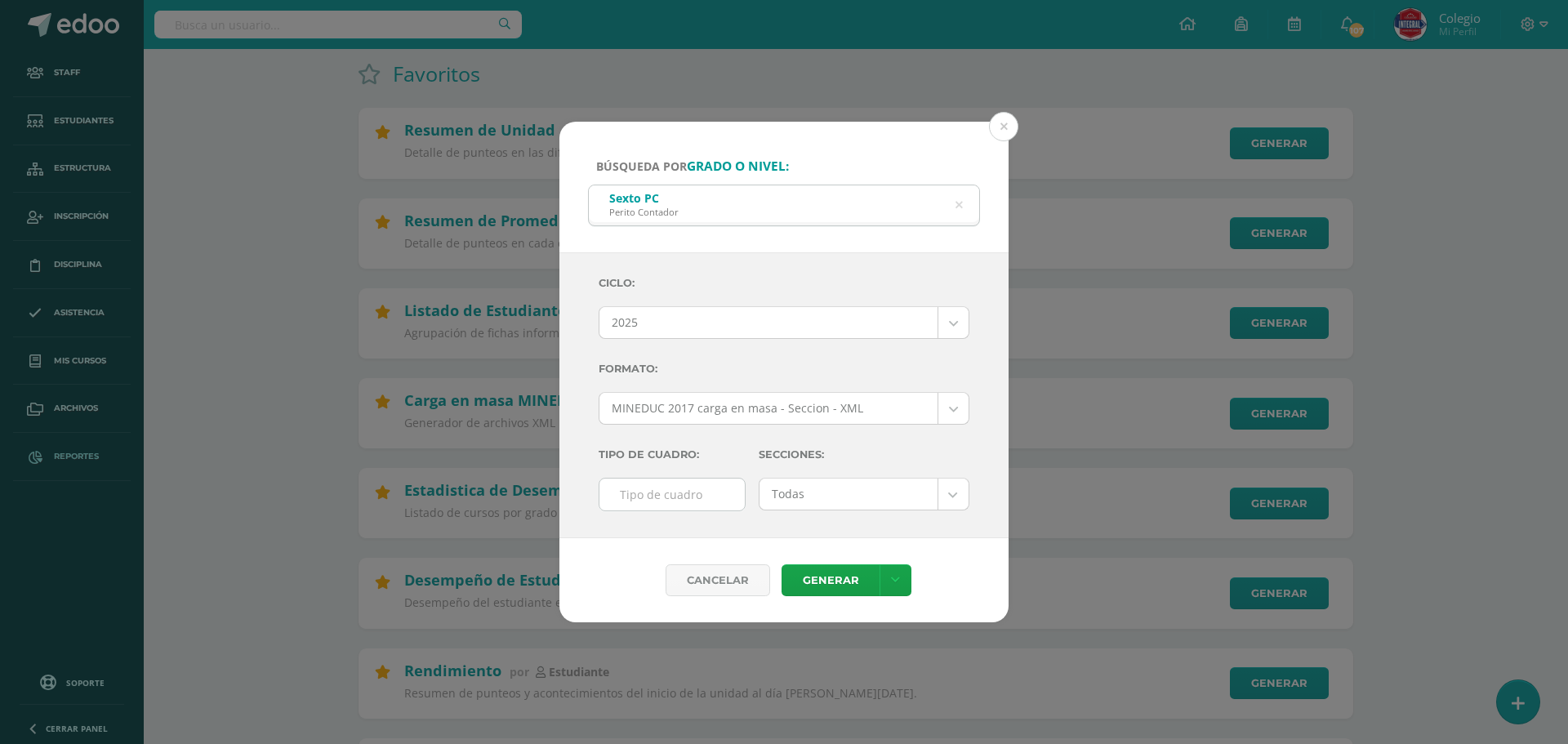
click at [705, 500] on input "text" at bounding box center [671, 494] width 145 height 32
type input "F"
click at [833, 578] on link "Generar" at bounding box center [830, 580] width 98 height 32
click at [1012, 115] on button at bounding box center [1004, 127] width 30 height 30
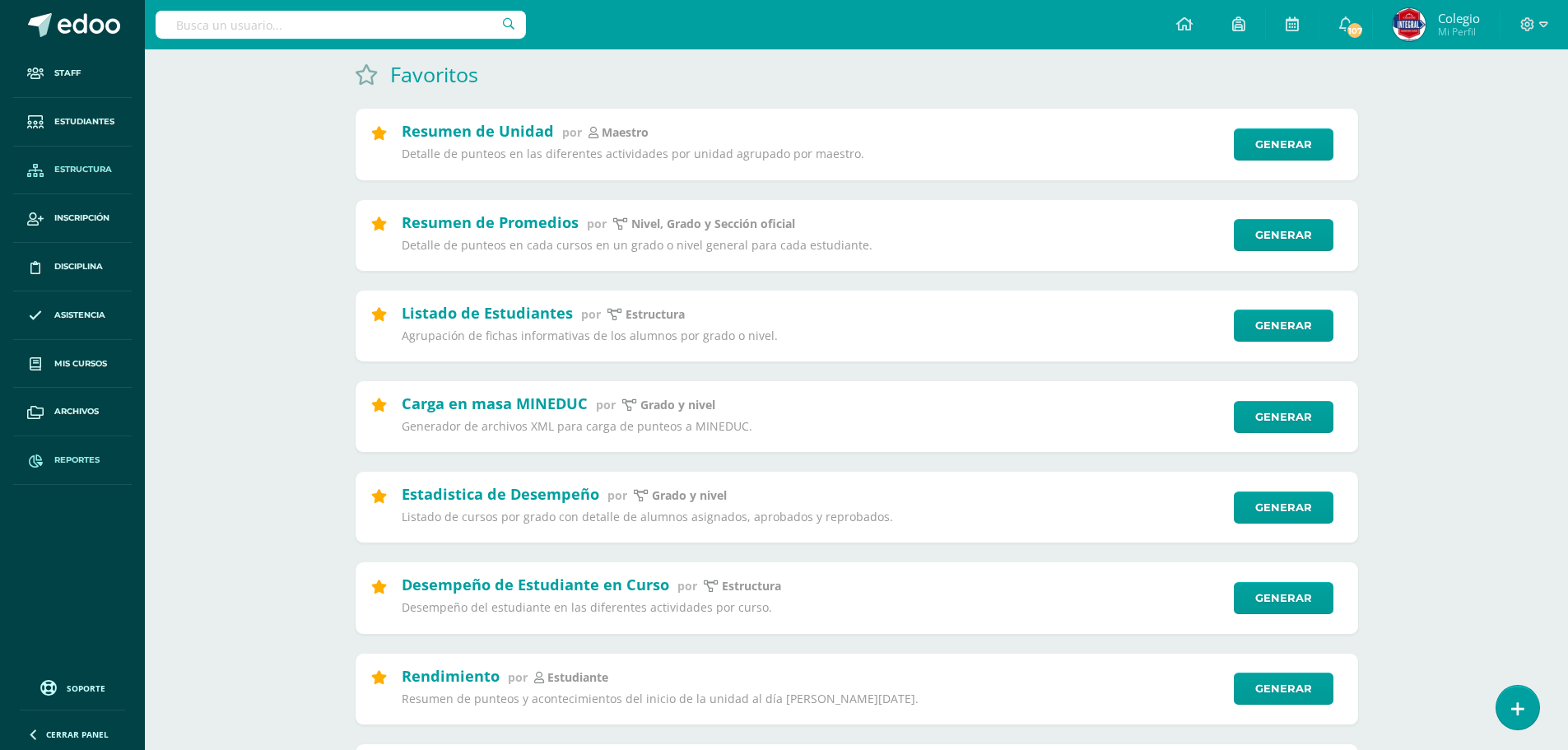
click at [77, 167] on span "Estructura" at bounding box center [84, 170] width 58 height 13
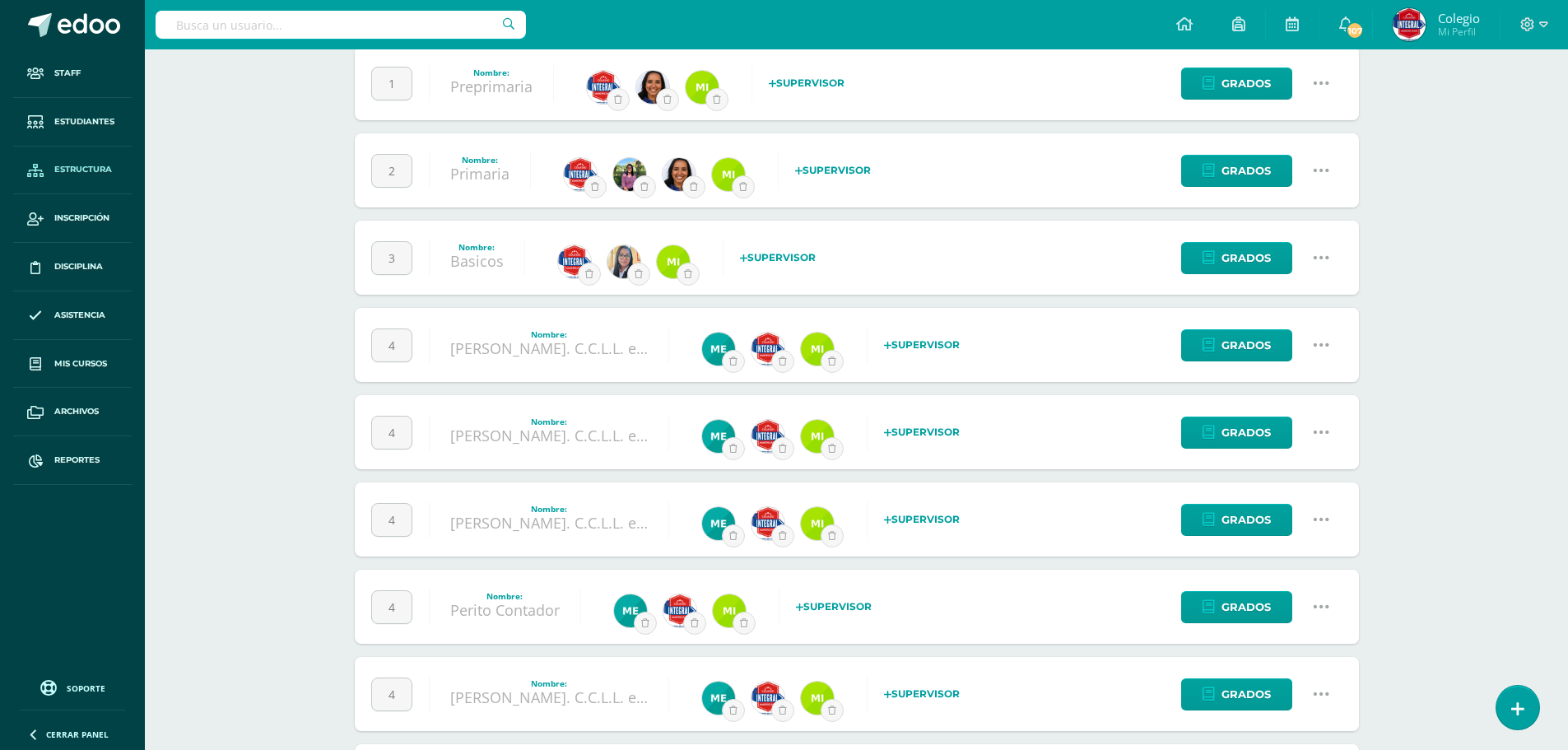
scroll to position [247, 0]
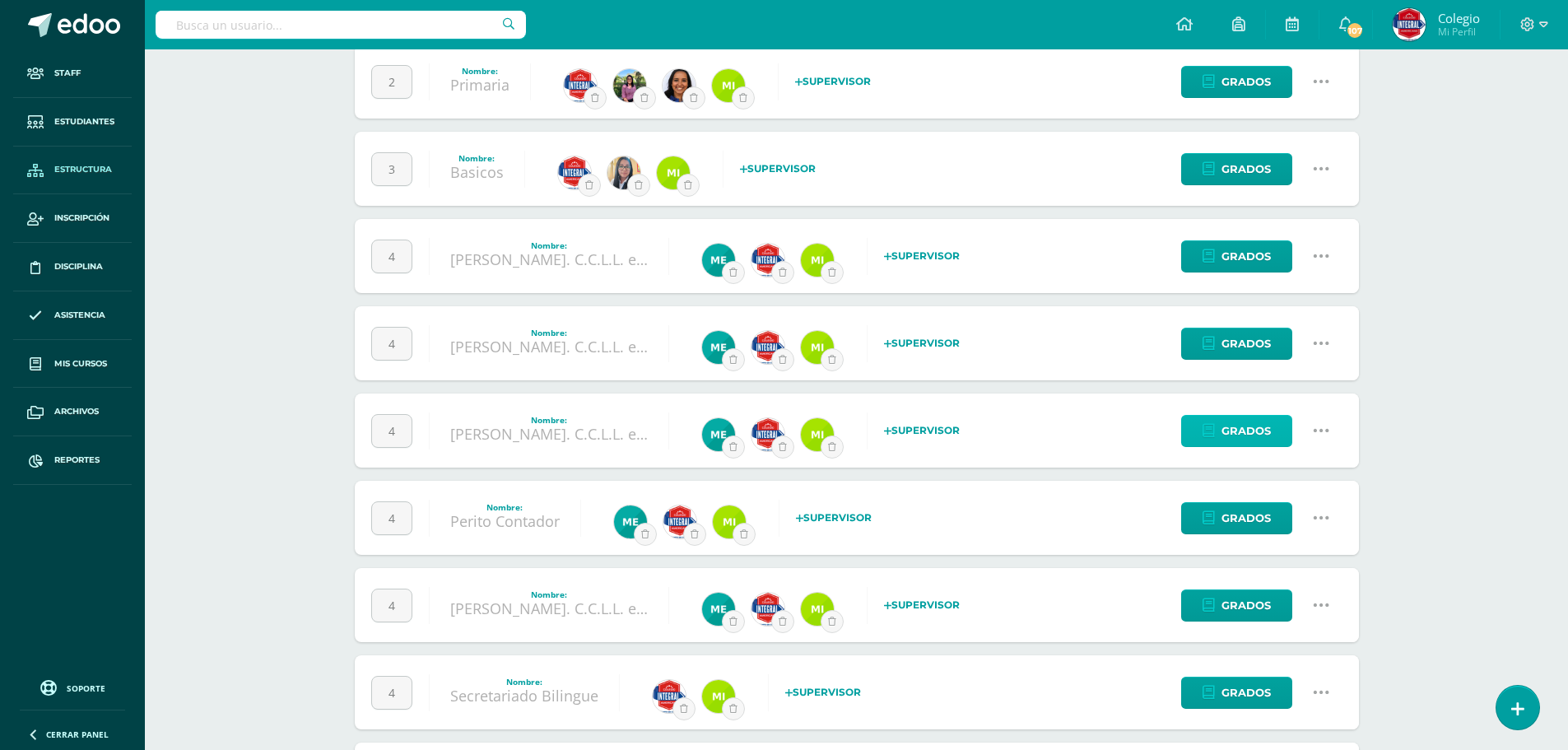
click at [1233, 435] on span "Grados" at bounding box center [1247, 431] width 50 height 31
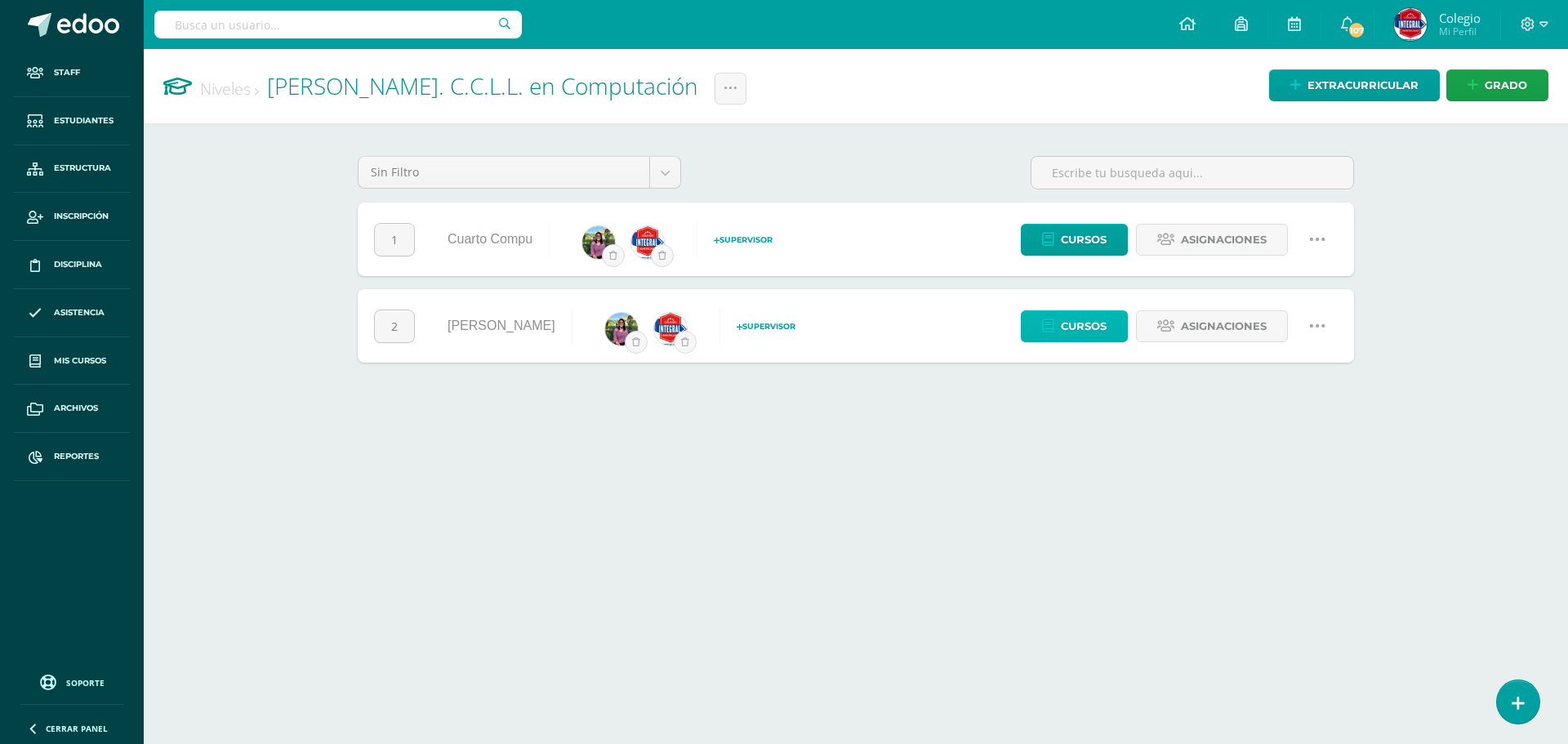
click at [1077, 336] on span "Cursos" at bounding box center [1084, 326] width 46 height 30
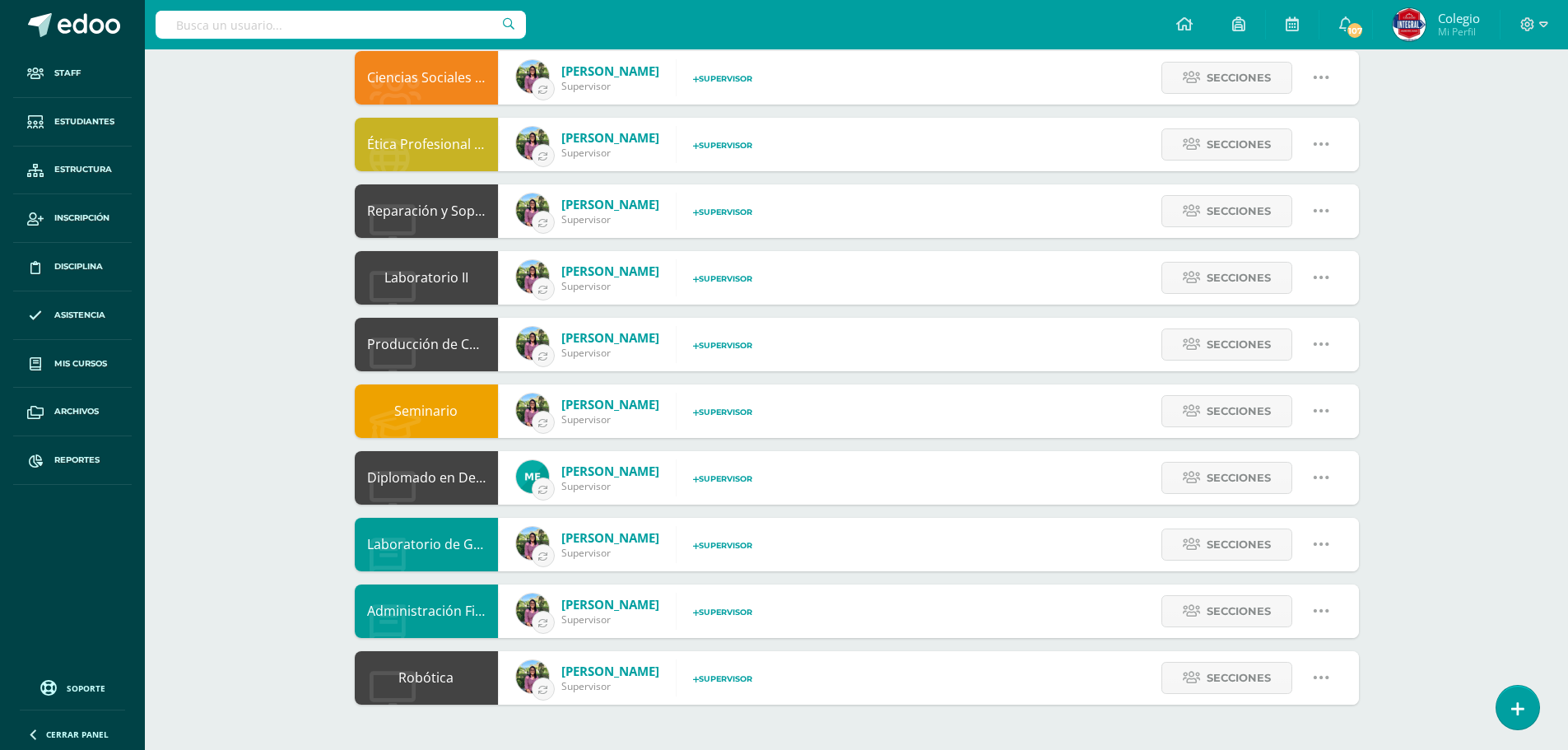
scroll to position [598, 0]
click at [1215, 476] on span "Secciones" at bounding box center [1239, 477] width 65 height 31
click at [1323, 479] on icon at bounding box center [1321, 477] width 18 height 18
click at [1279, 565] on link "Configuración" at bounding box center [1289, 561] width 128 height 26
click at [1325, 473] on icon at bounding box center [1321, 477] width 18 height 18
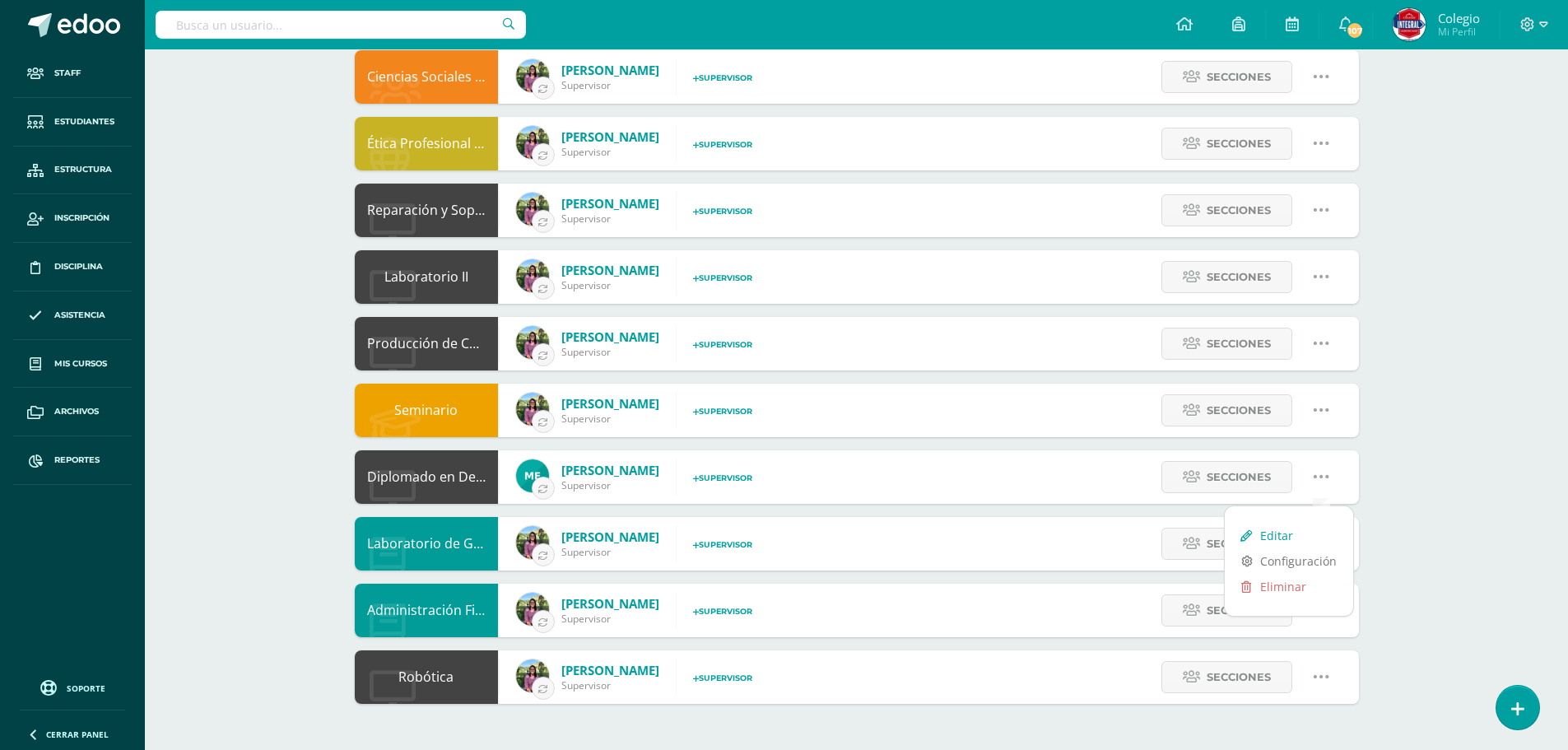
click at [1278, 532] on link "Editar" at bounding box center [1289, 535] width 128 height 26
type input "Diplomado en Desarrollo Web"
type input "None"
type input "Diplomado en Desarrollo Web"
type input "13"
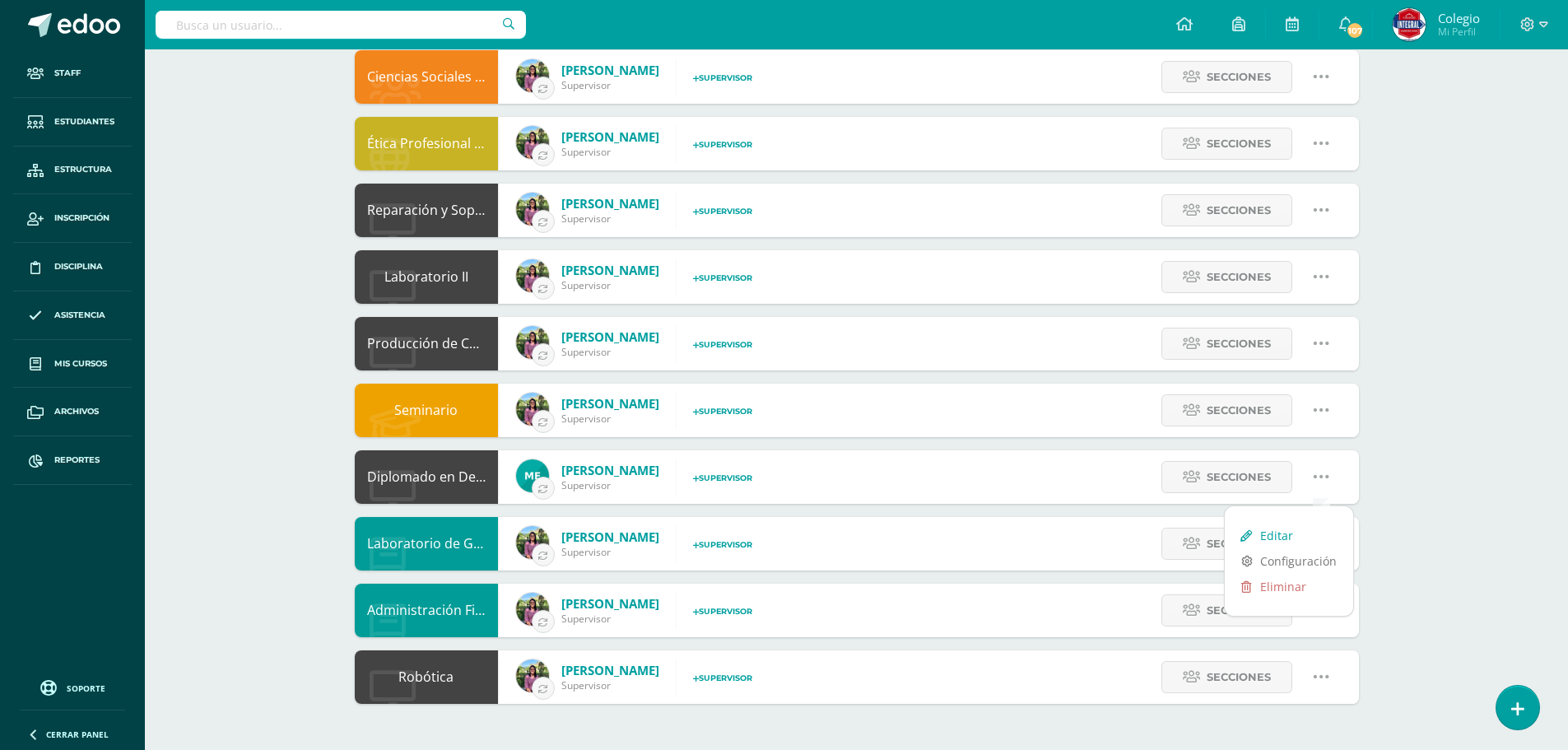
type input "None"
checkbox input "true"
select select "14"
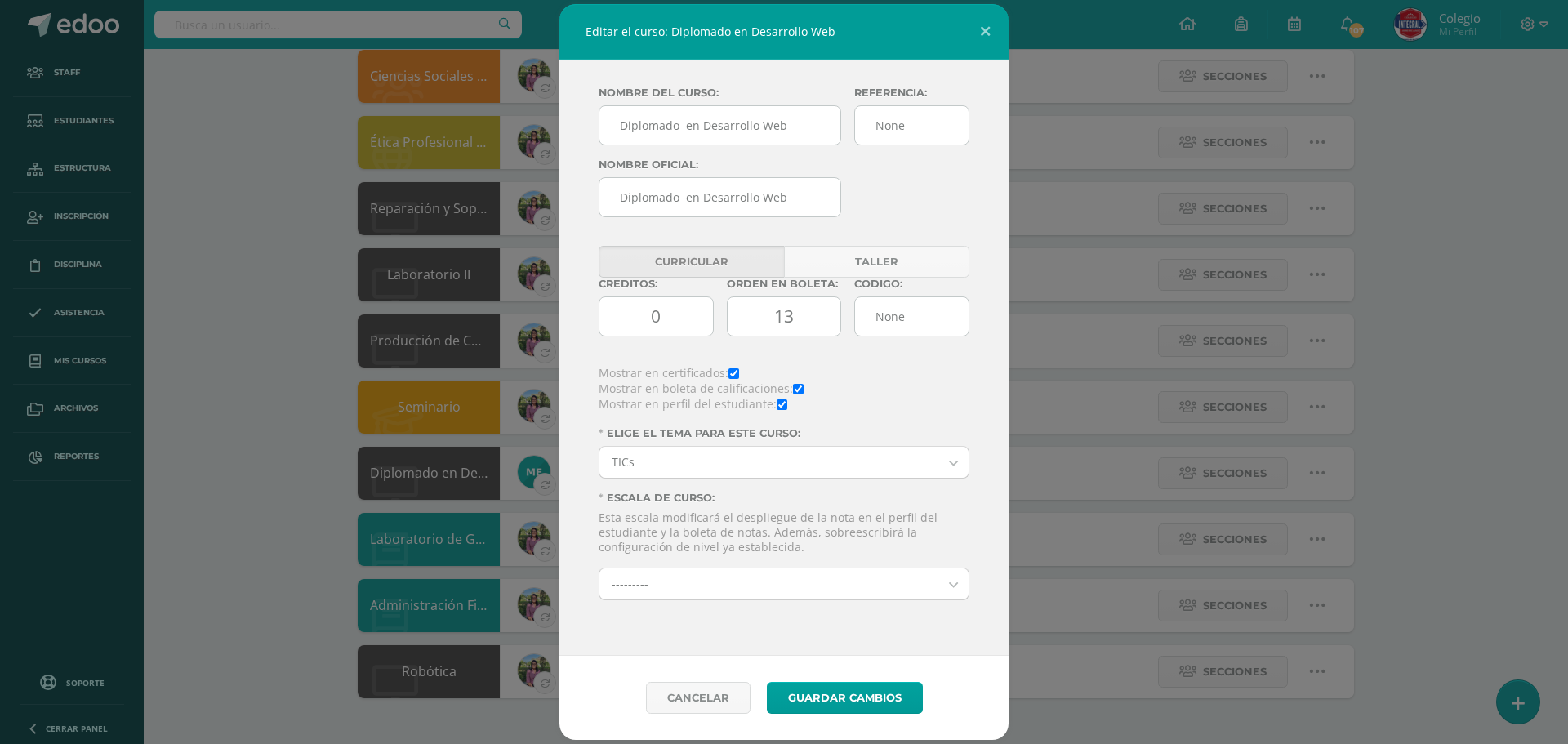
click at [733, 373] on input "checkbox" at bounding box center [734, 373] width 11 height 11
checkbox input "false"
click at [829, 698] on button "Guardar Cambios" at bounding box center [845, 698] width 156 height 32
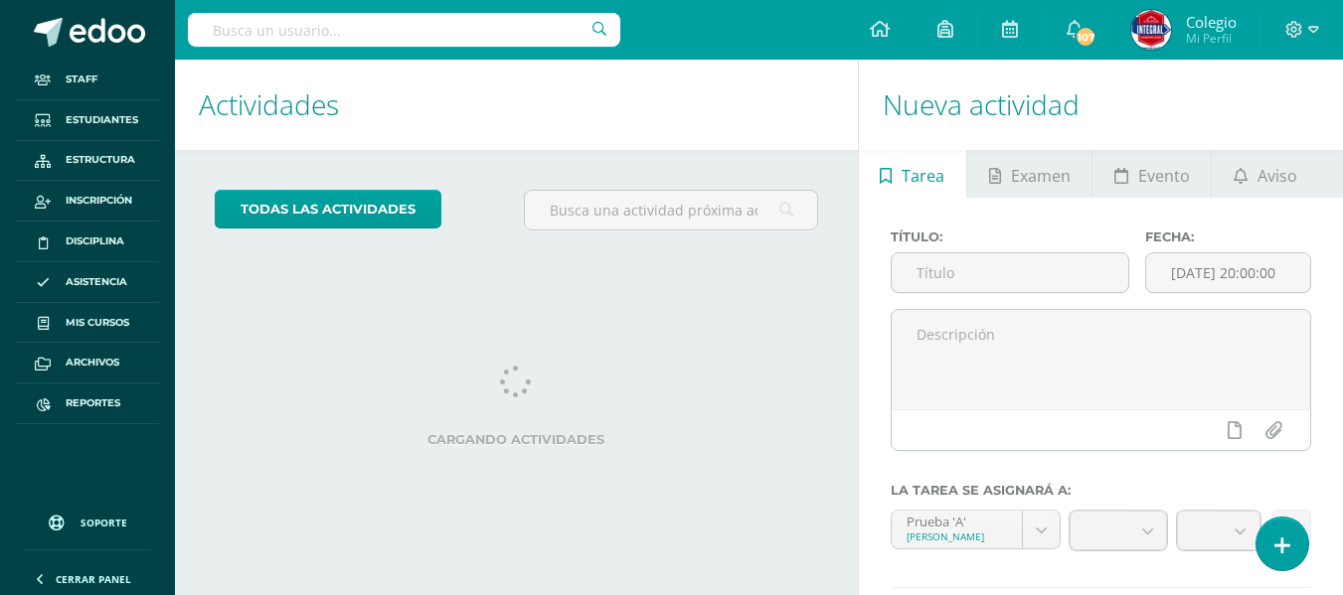
click at [354, 29] on input "text" at bounding box center [404, 30] width 432 height 34
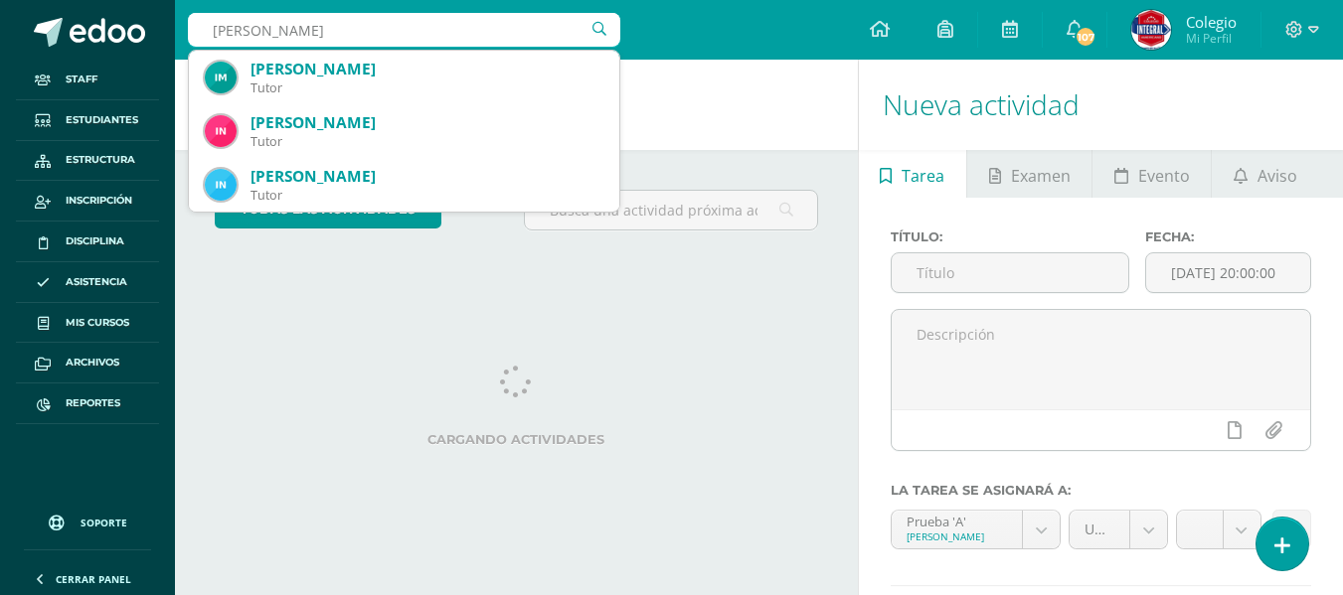
type input "[PERSON_NAME]"
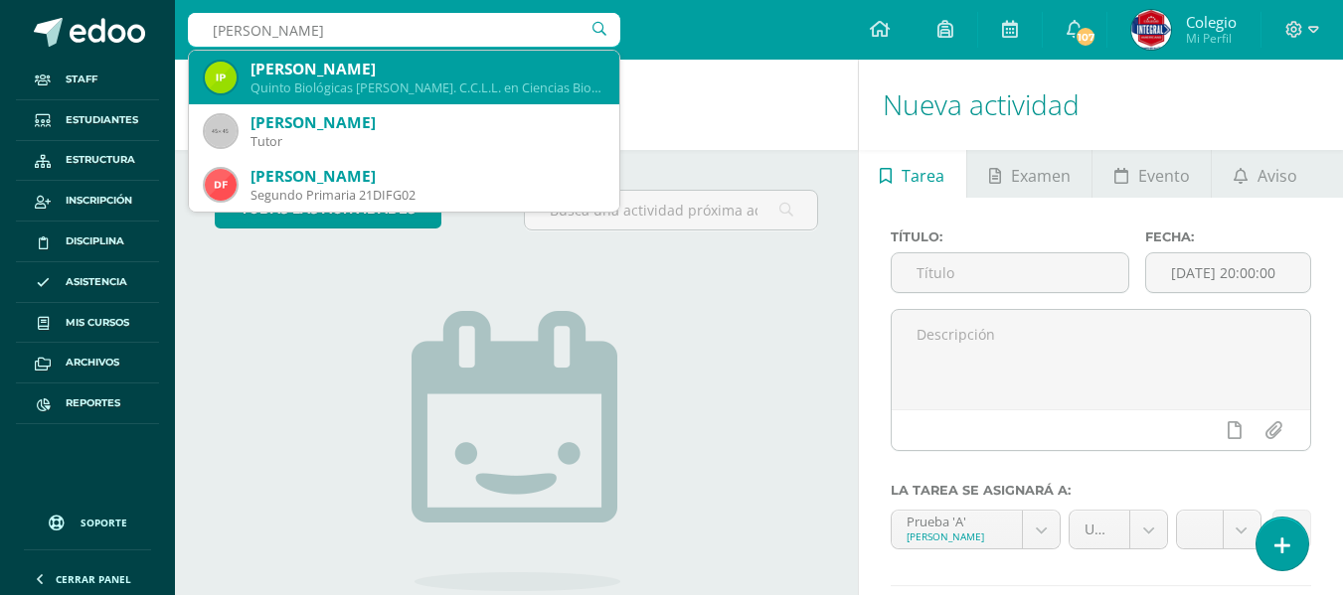
click at [355, 74] on div "[PERSON_NAME]" at bounding box center [426, 69] width 353 height 21
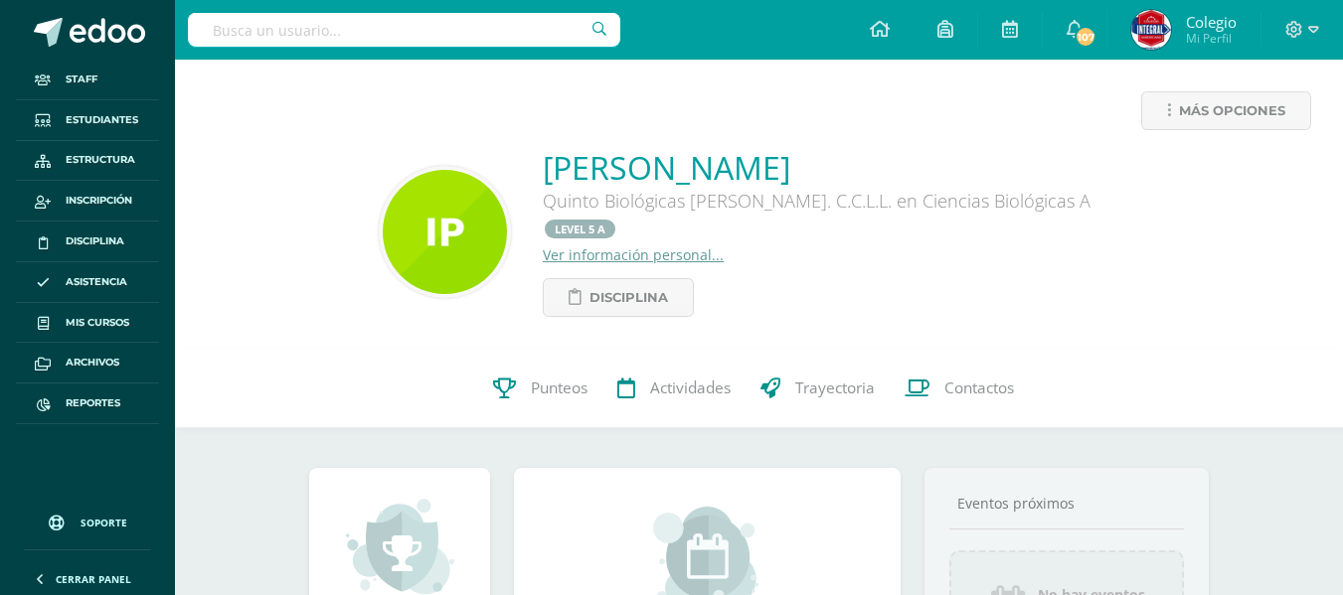
click at [675, 245] on link "Ver información personal..." at bounding box center [633, 254] width 181 height 19
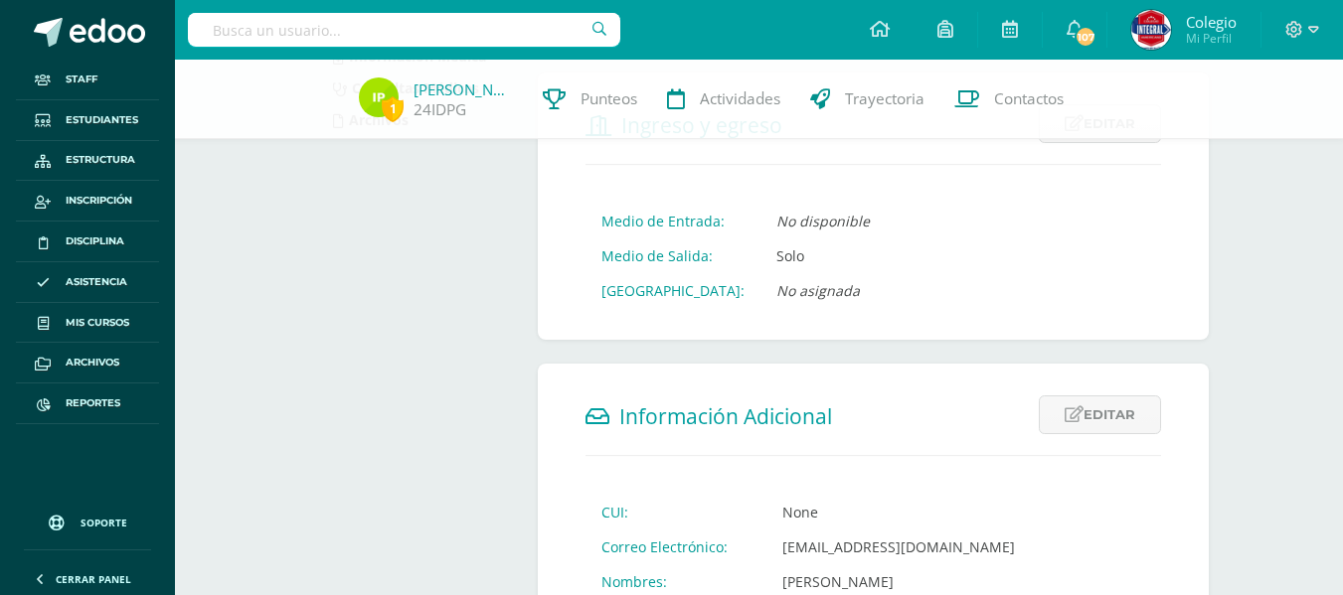
scroll to position [497, 0]
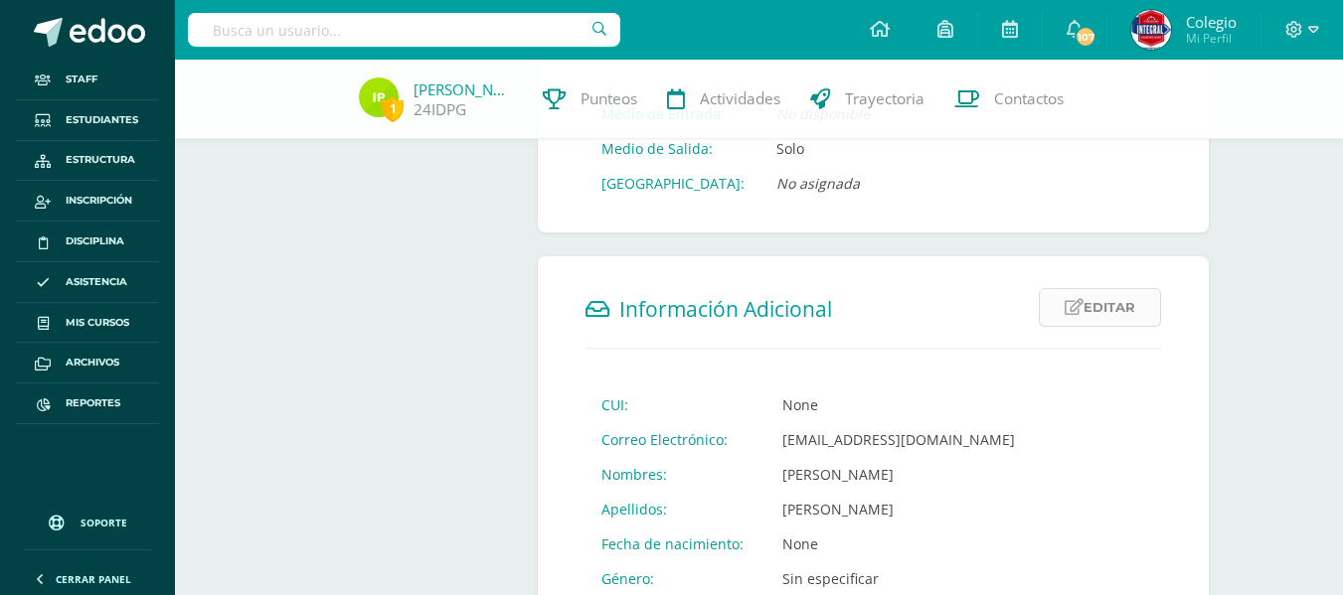
click at [1127, 310] on link "Editar" at bounding box center [1100, 307] width 122 height 39
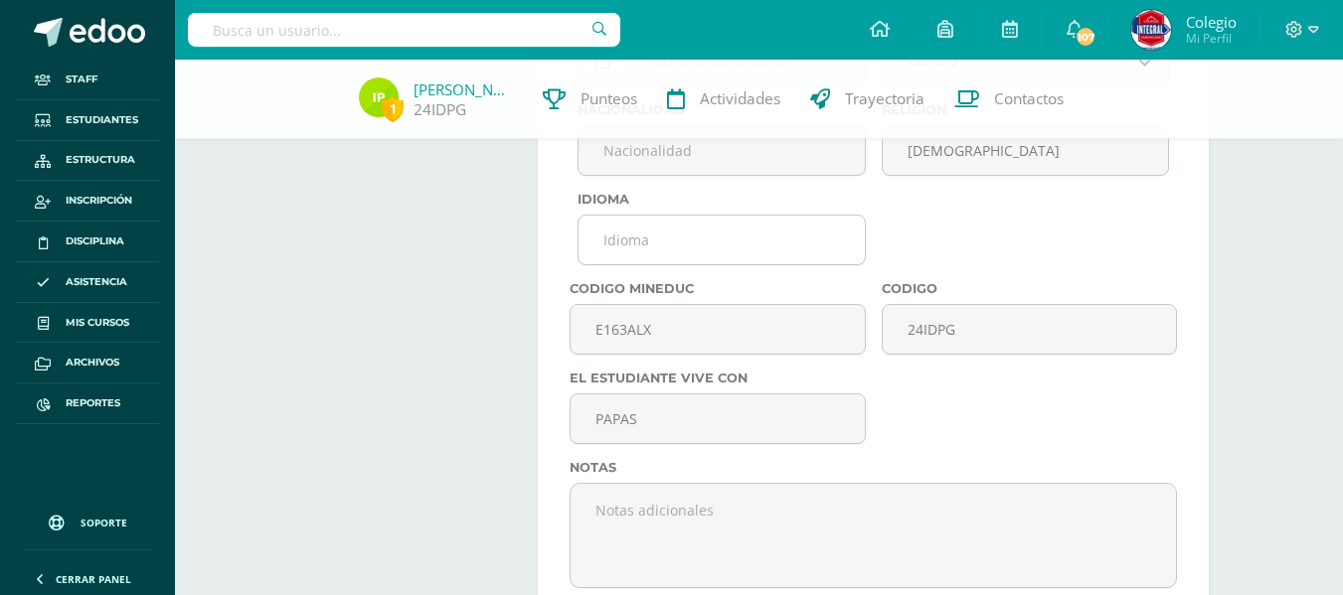
scroll to position [1193, 0]
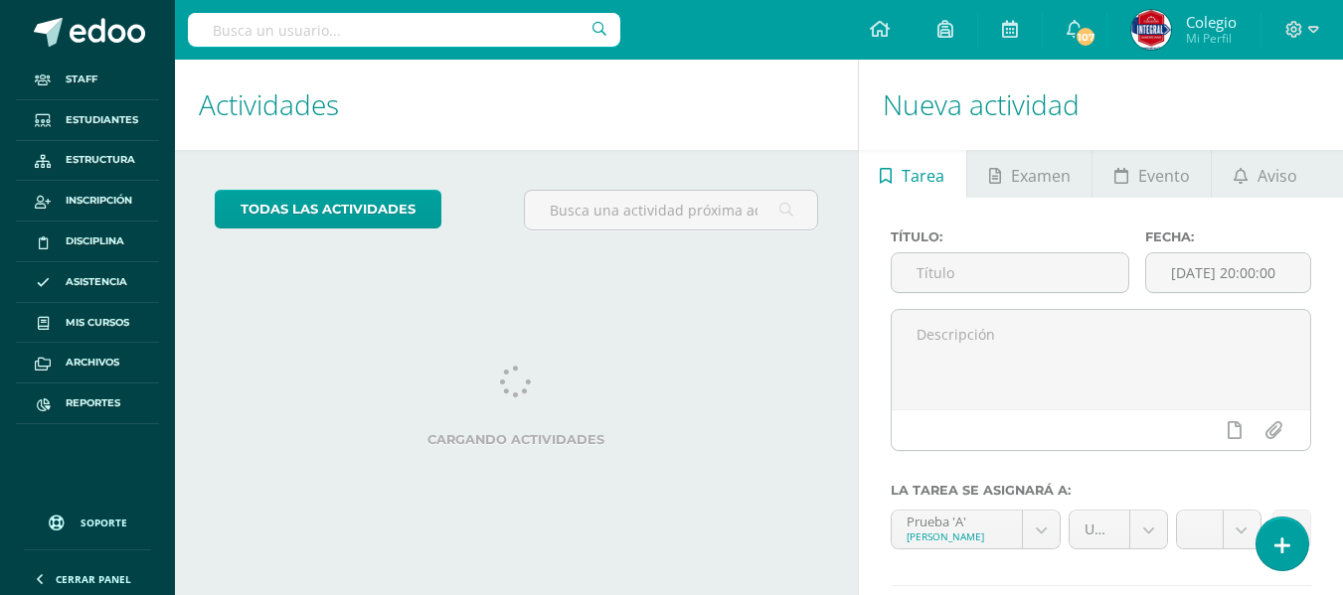
click at [409, 34] on input "text" at bounding box center [404, 30] width 432 height 34
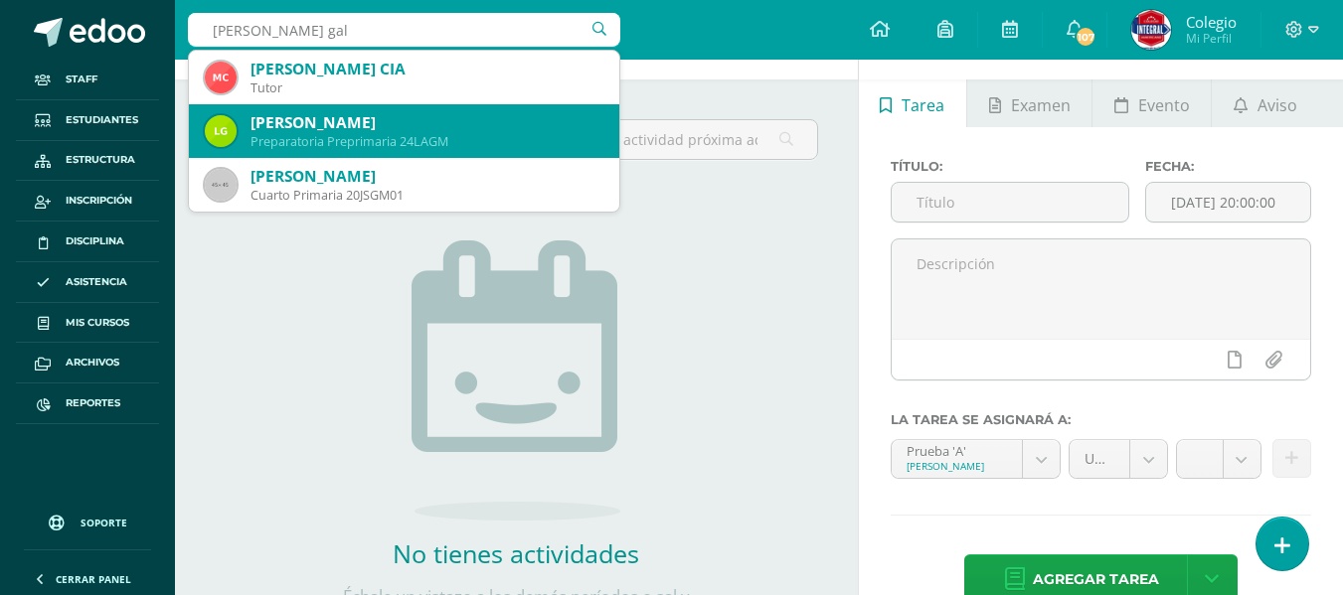
scroll to position [70, 0]
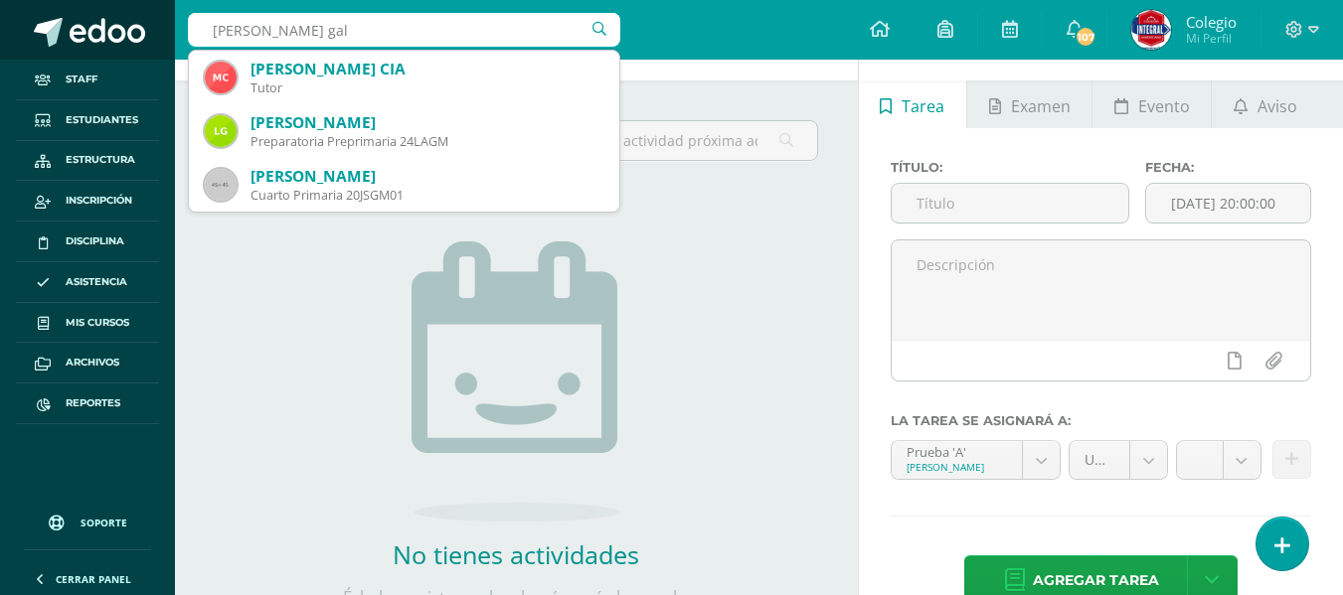
drag, startPoint x: 323, startPoint y: 30, endPoint x: 154, endPoint y: 24, distance: 169.1
click at [154, 24] on body "Staff Estudiantes Estructura Inscripción Disciplina Asistencia Mis cursos Archi…" at bounding box center [671, 227] width 1343 height 595
type input "[PERSON_NAME]"
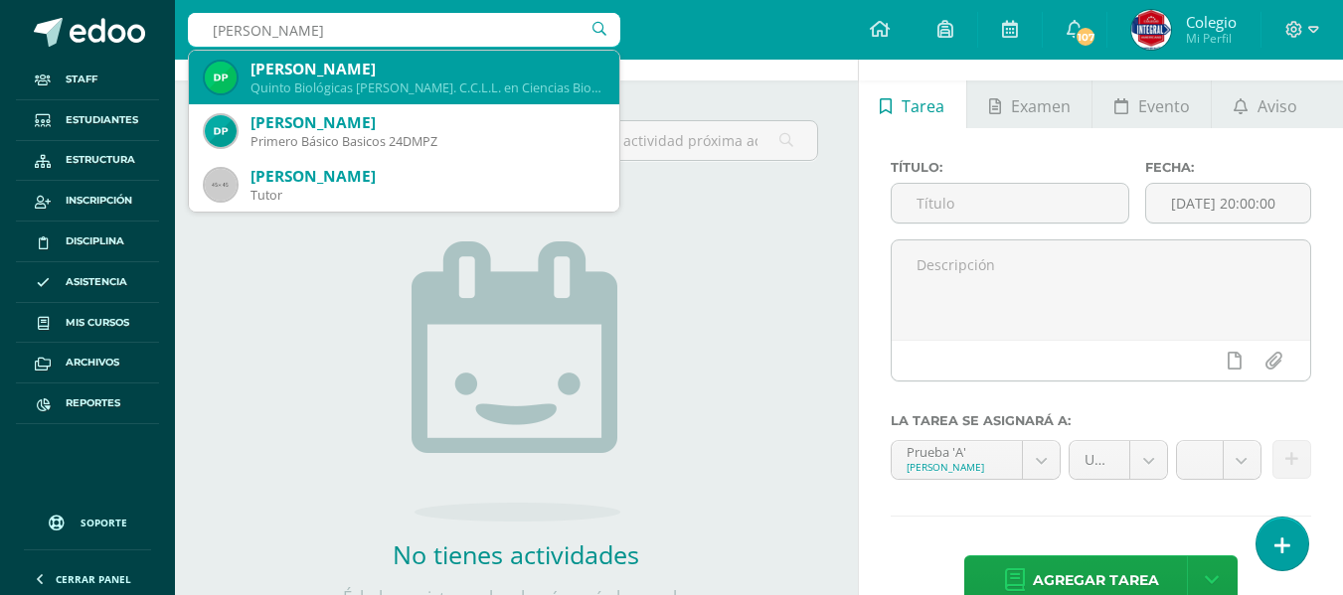
click at [470, 81] on div "Quinto Biológicas [PERSON_NAME]. C.C.L.L. en Ciencias Biológicas 24DSPZ" at bounding box center [426, 88] width 353 height 17
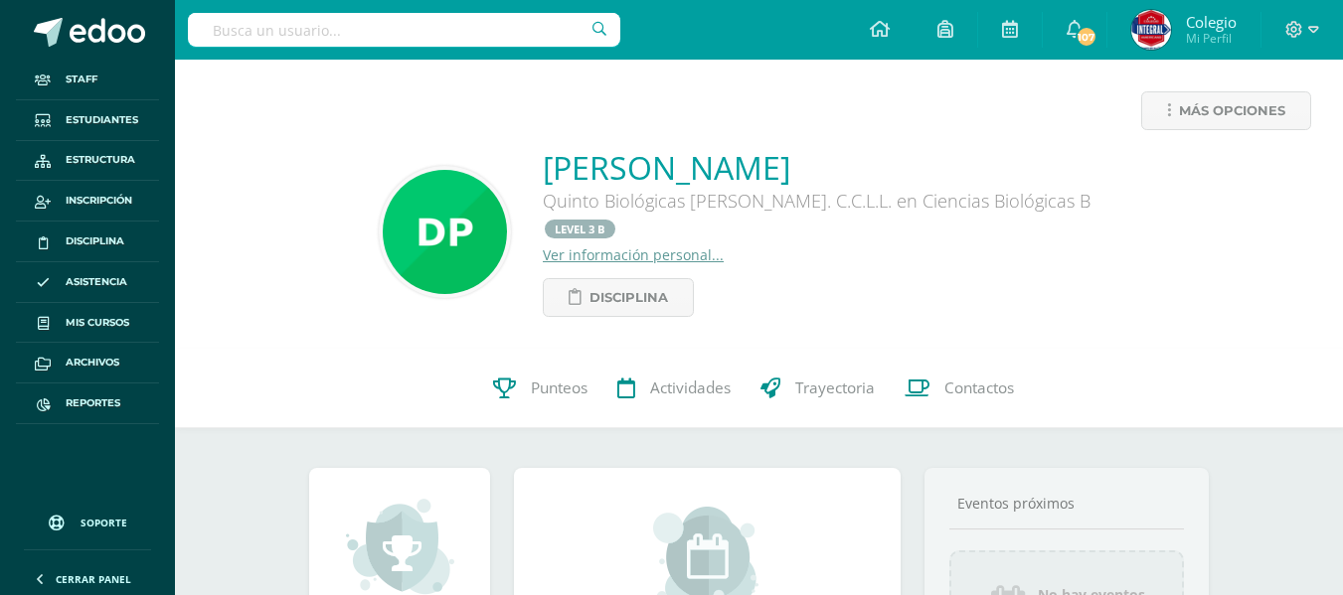
click at [615, 245] on link "Ver información personal..." at bounding box center [633, 254] width 181 height 19
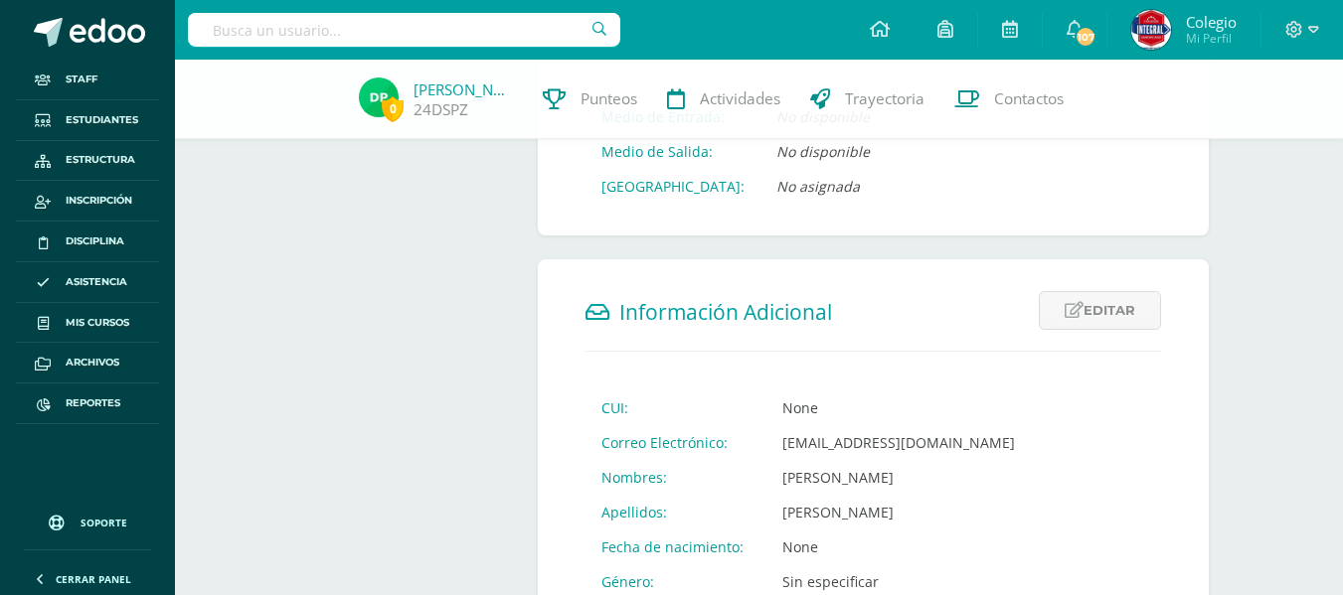
scroll to position [497, 0]
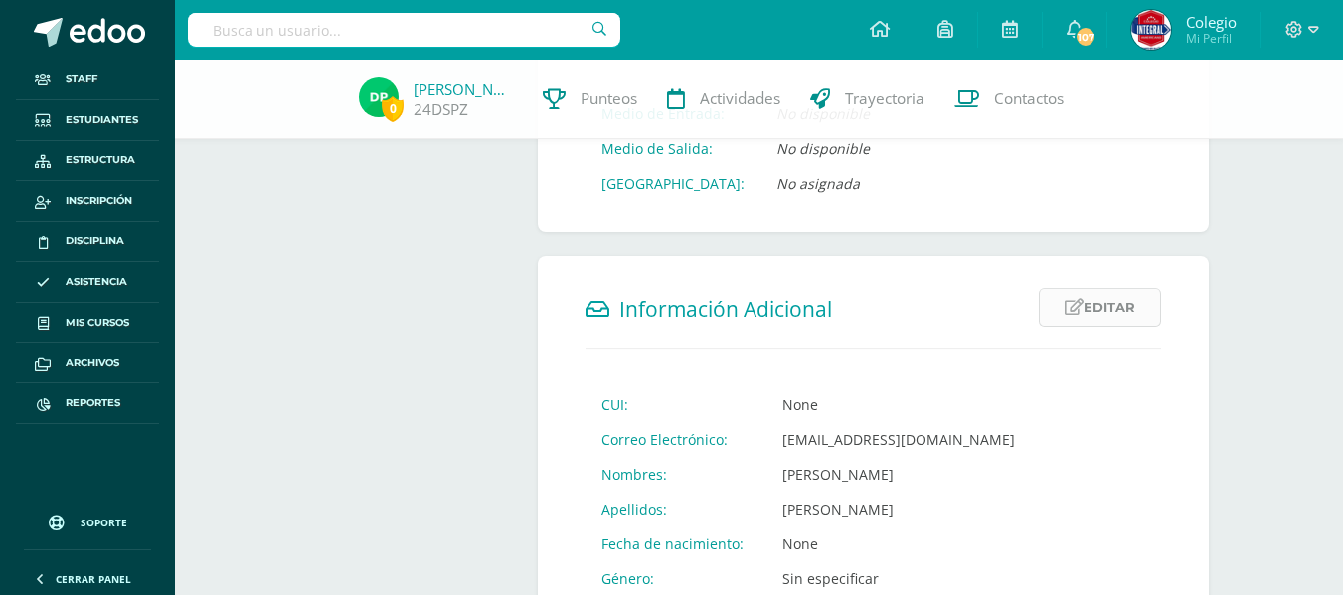
click at [1123, 316] on link "Editar" at bounding box center [1100, 307] width 122 height 39
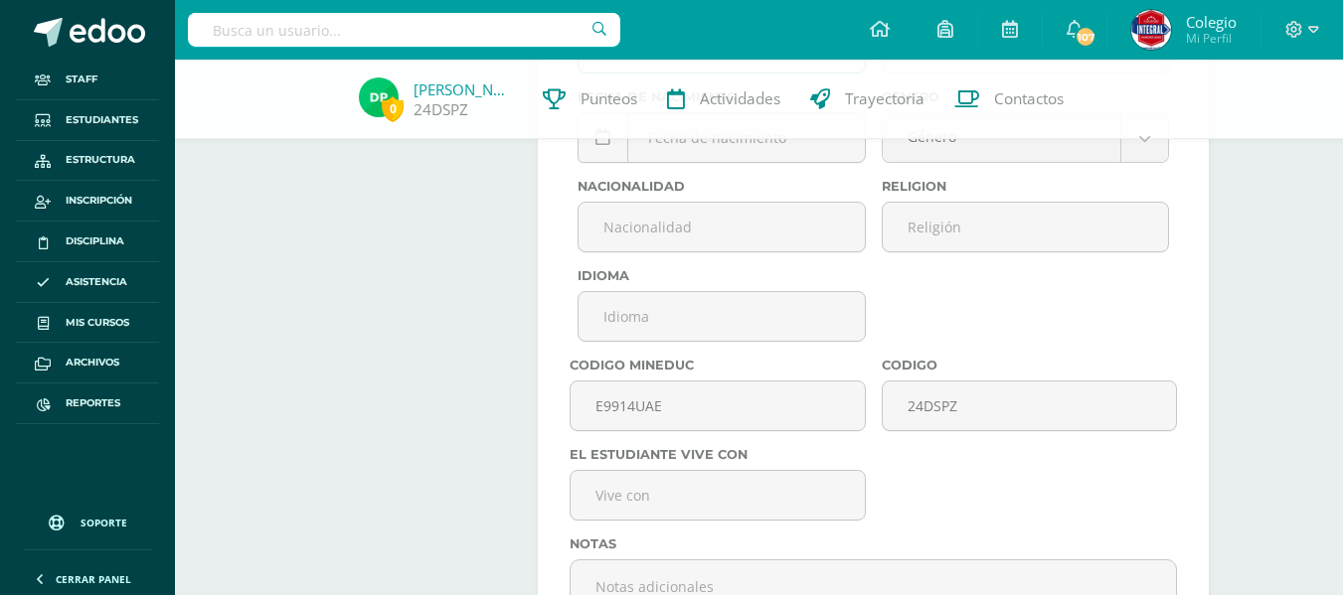
scroll to position [1093, 0]
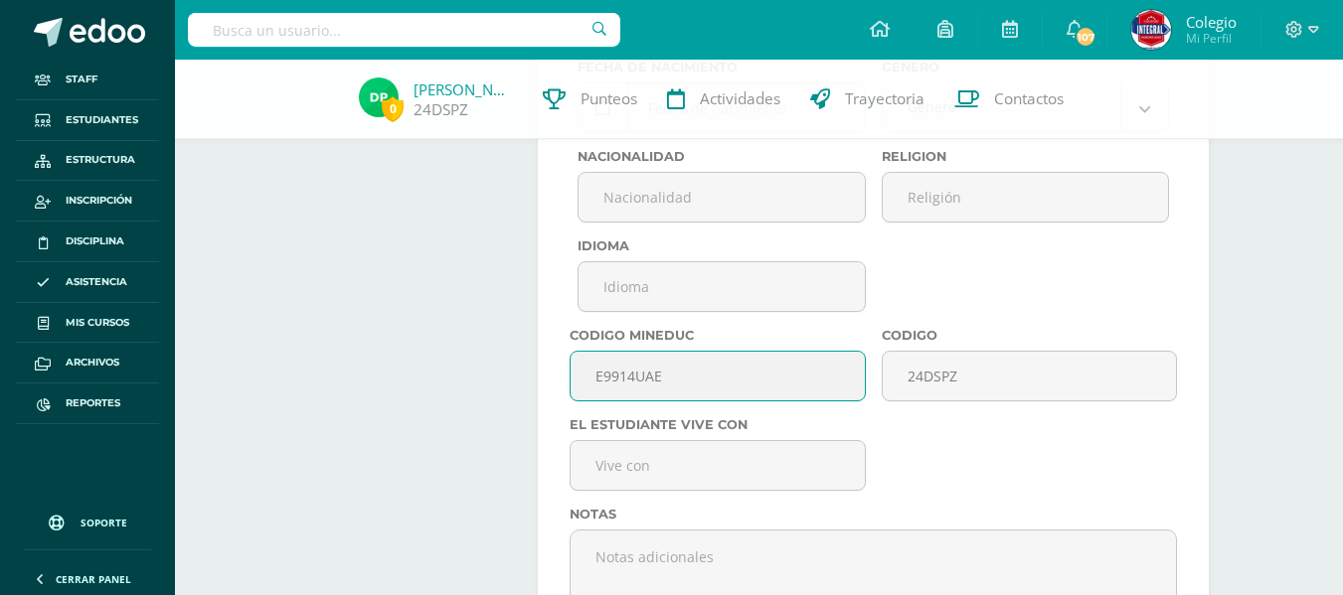
drag, startPoint x: 692, startPoint y: 384, endPoint x: 429, endPoint y: 368, distance: 262.9
paste input "text"
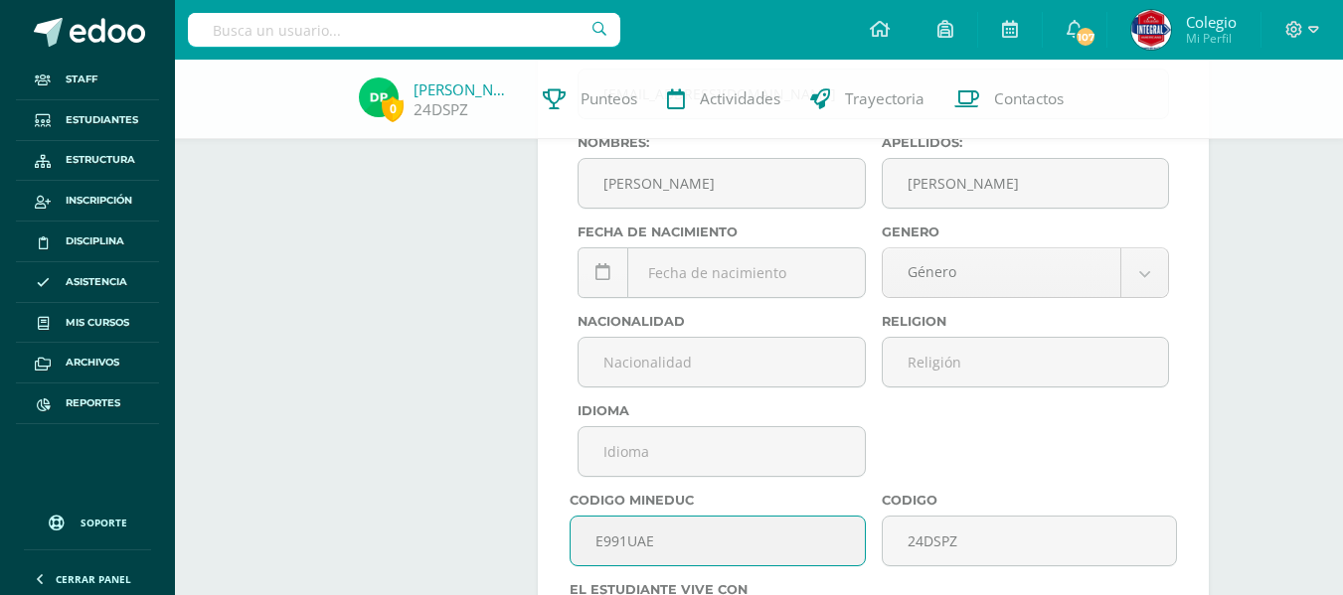
scroll to position [596, 0]
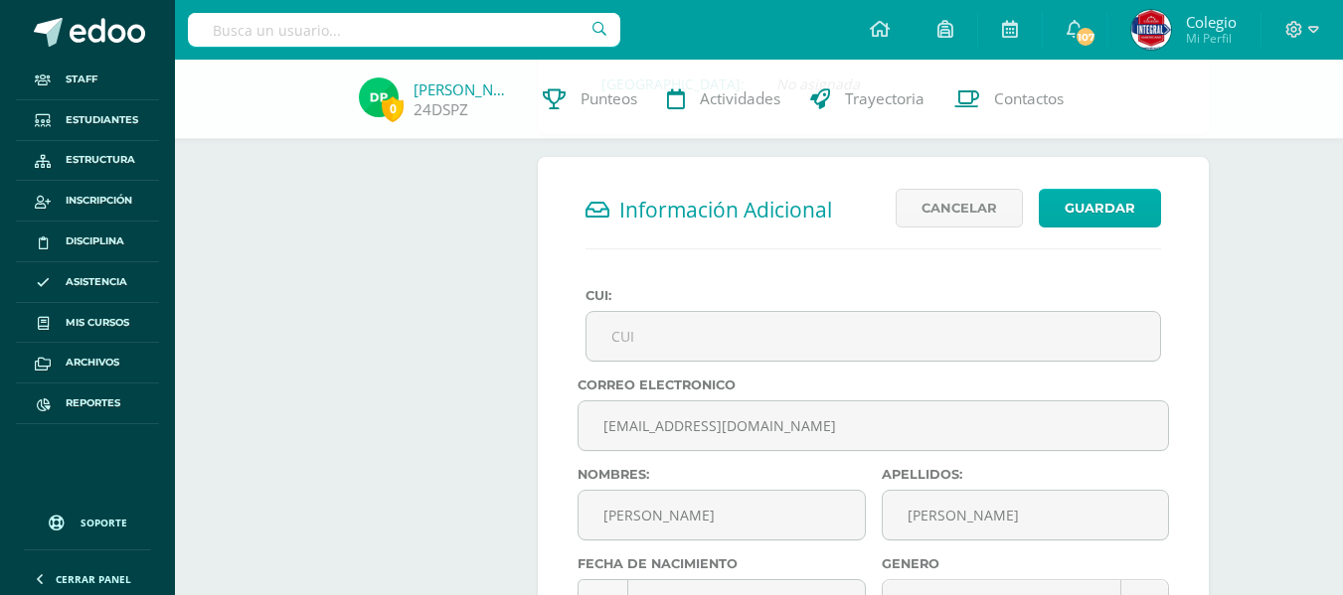
type input "E991UAE"
click at [1114, 218] on button "Guardar" at bounding box center [1100, 208] width 122 height 39
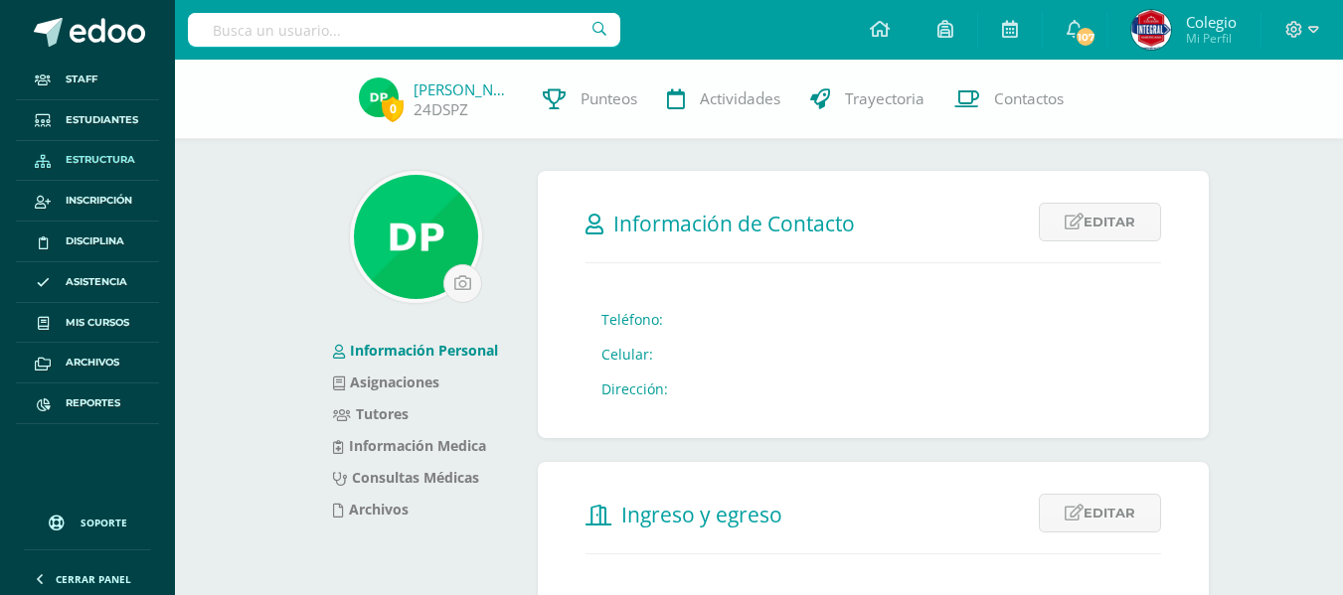
click at [111, 152] on span "Estructura" at bounding box center [101, 160] width 70 height 16
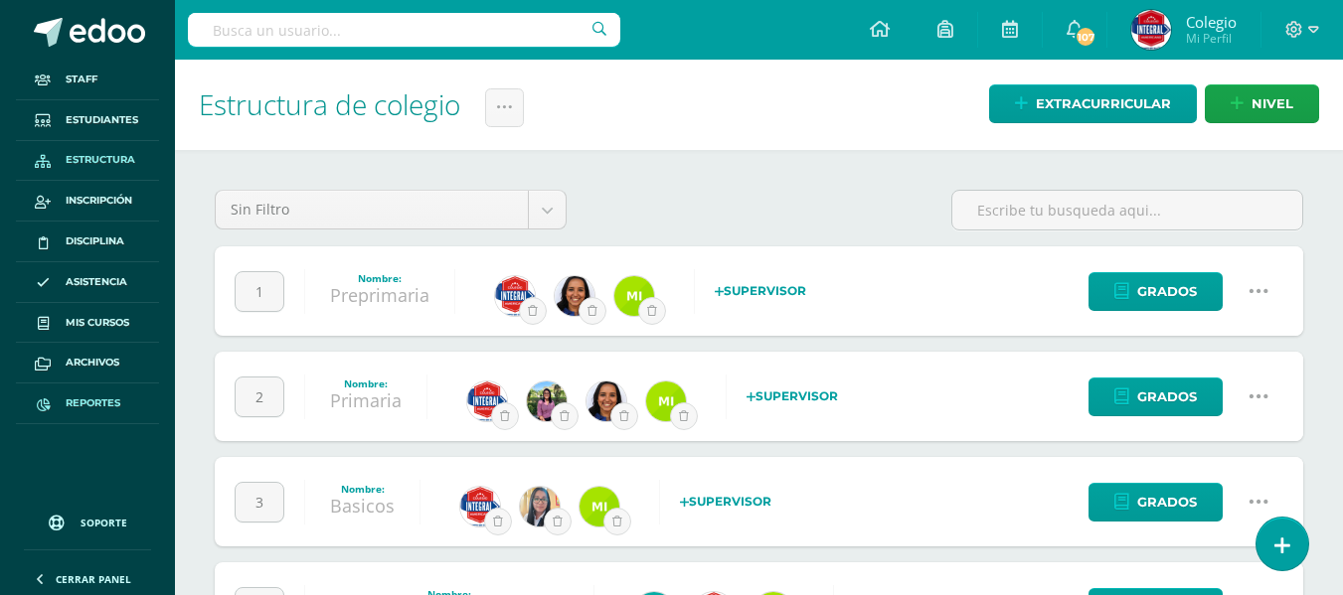
click at [95, 403] on span "Reportes" at bounding box center [93, 404] width 55 height 16
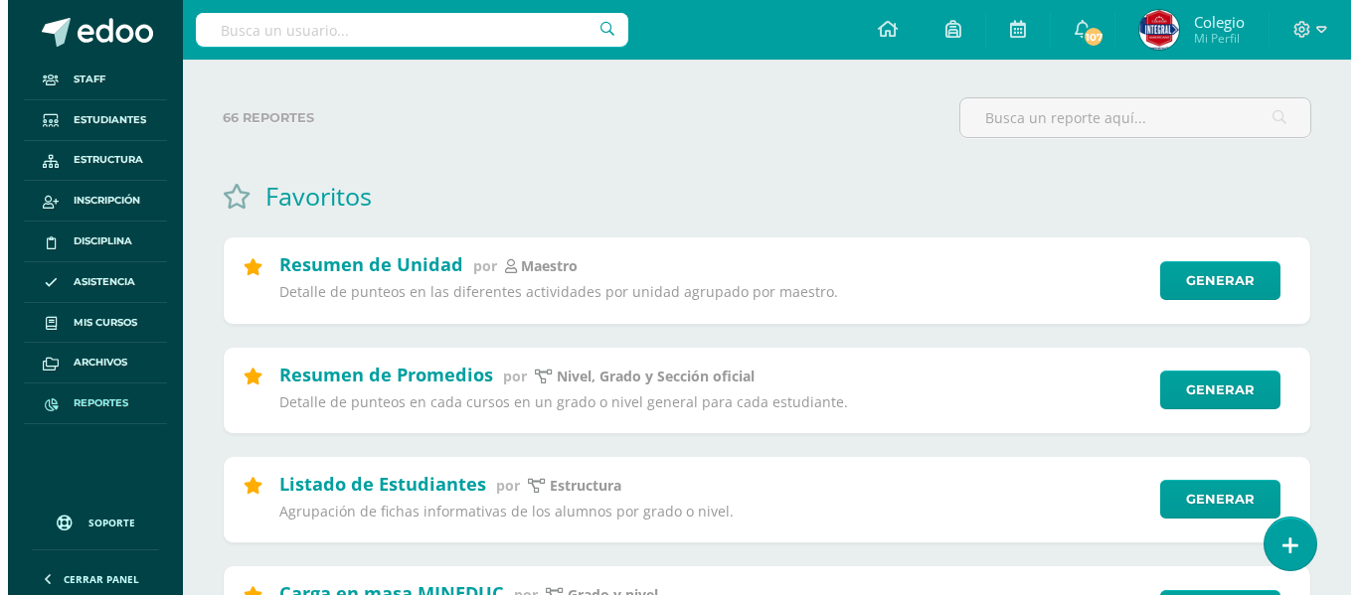
scroll to position [199, 0]
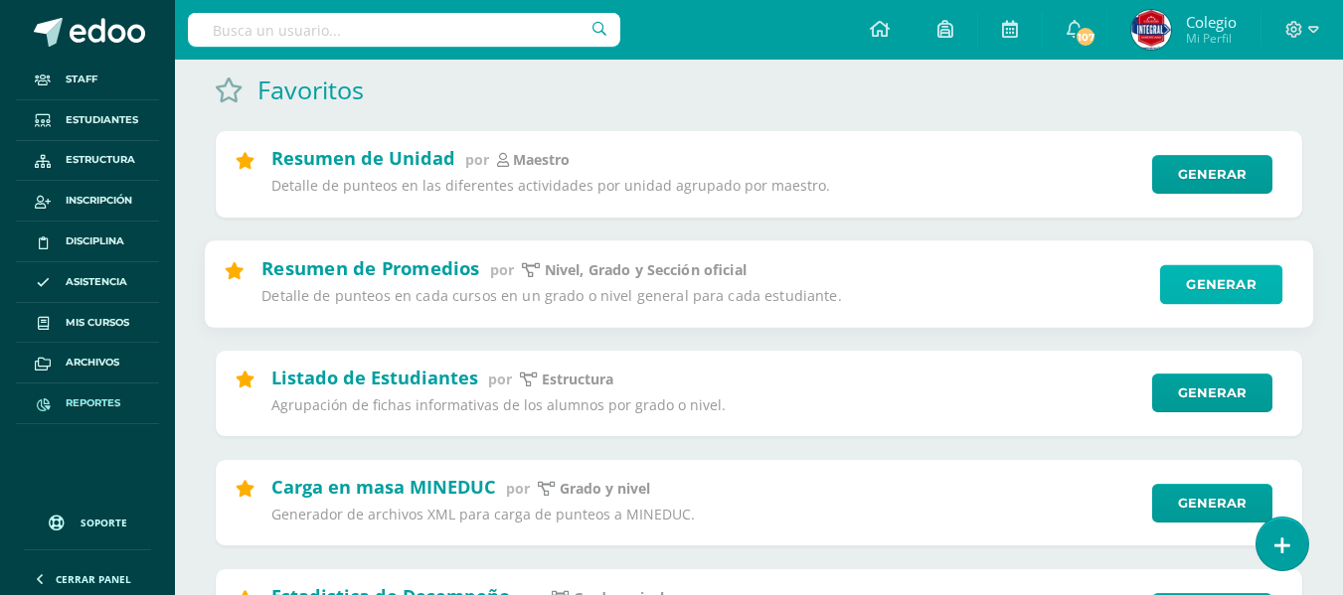
click at [1205, 289] on link "Generar" at bounding box center [1221, 284] width 122 height 40
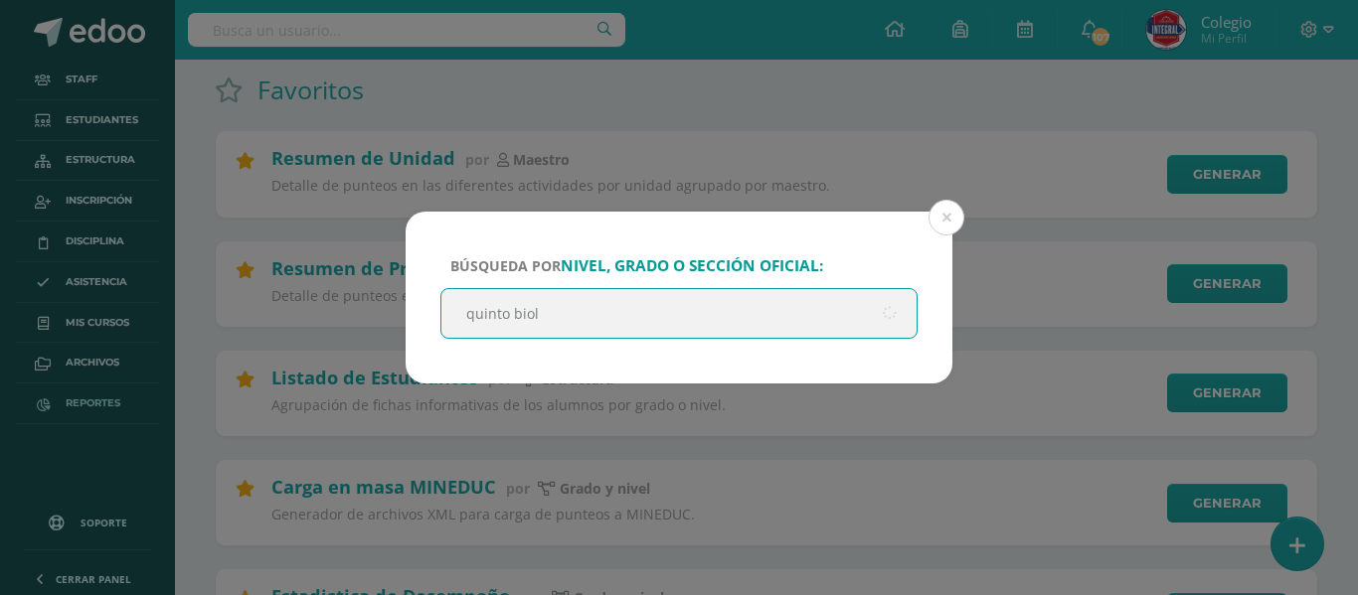
type input "quinto biolo"
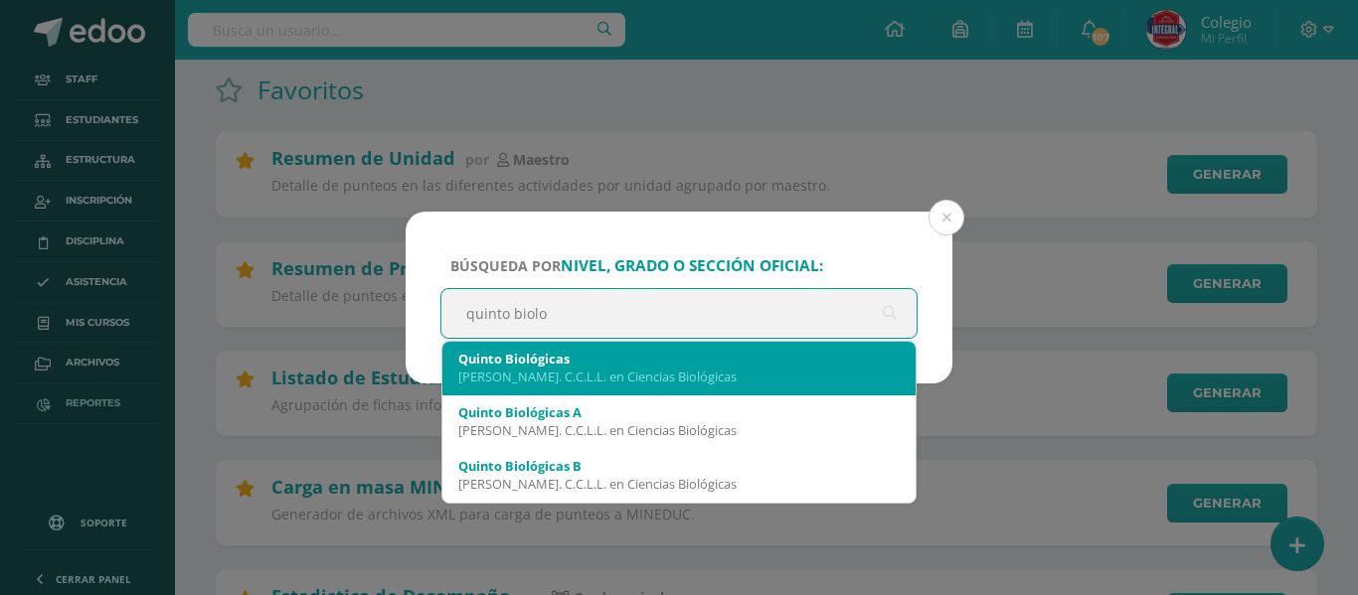
click at [597, 356] on div "Quinto Biológicas" at bounding box center [678, 359] width 441 height 18
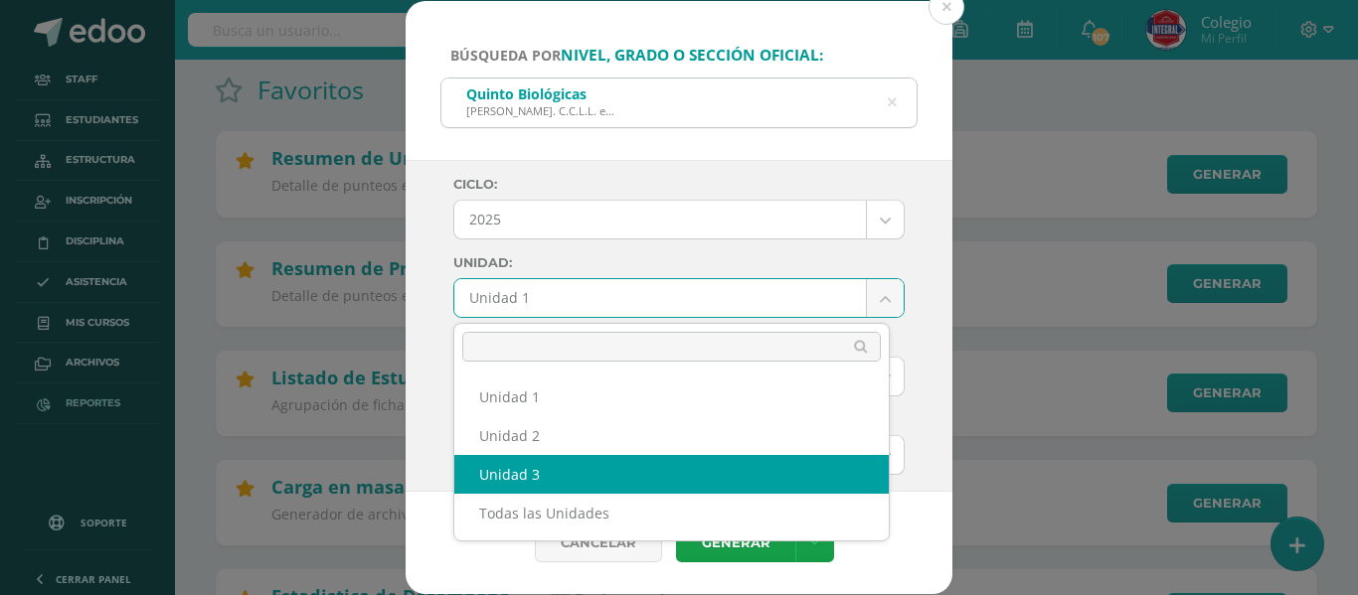
select select "Unidad 3"
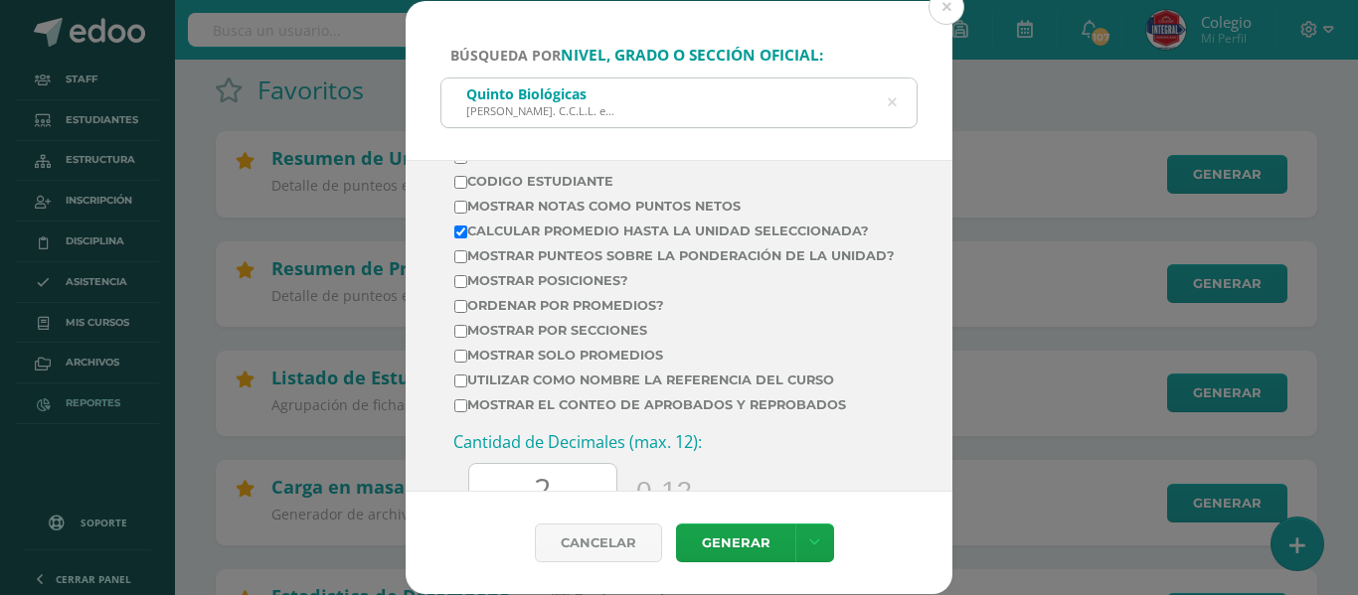
scroll to position [696, 0]
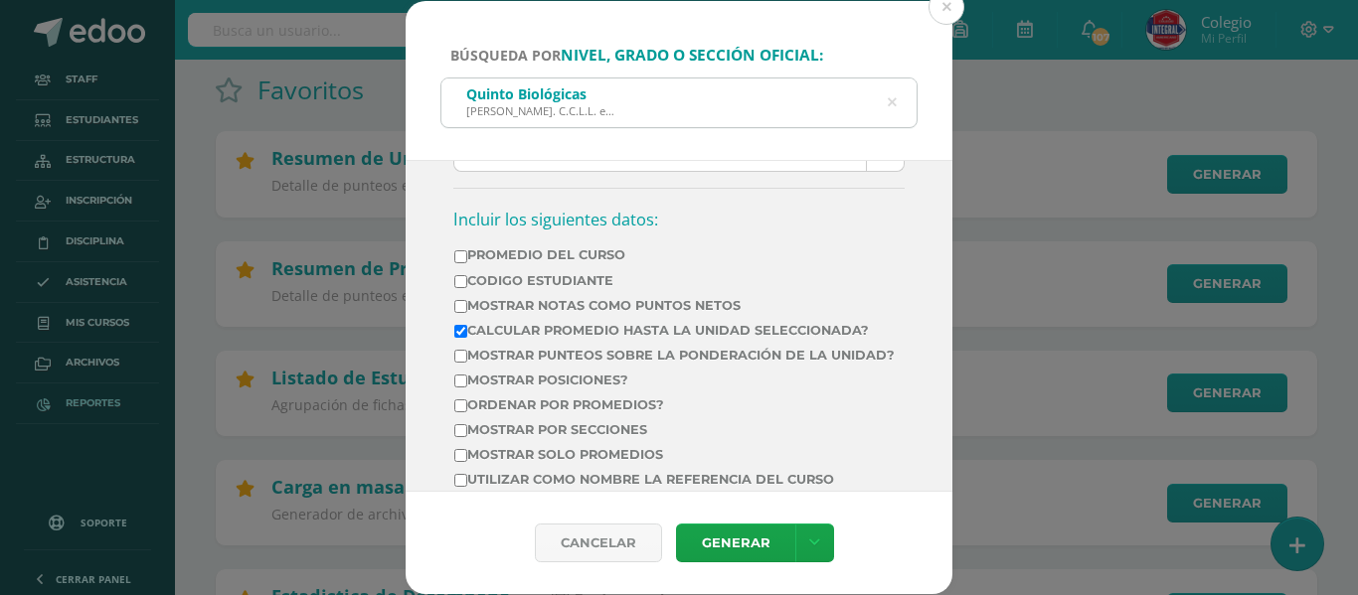
click at [460, 307] on input "Mostrar Notas Como Puntos Netos" at bounding box center [460, 306] width 13 height 13
checkbox input "true"
click at [733, 542] on link "Generar" at bounding box center [735, 543] width 119 height 39
